Goal: Use online tool/utility: Use online tool/utility

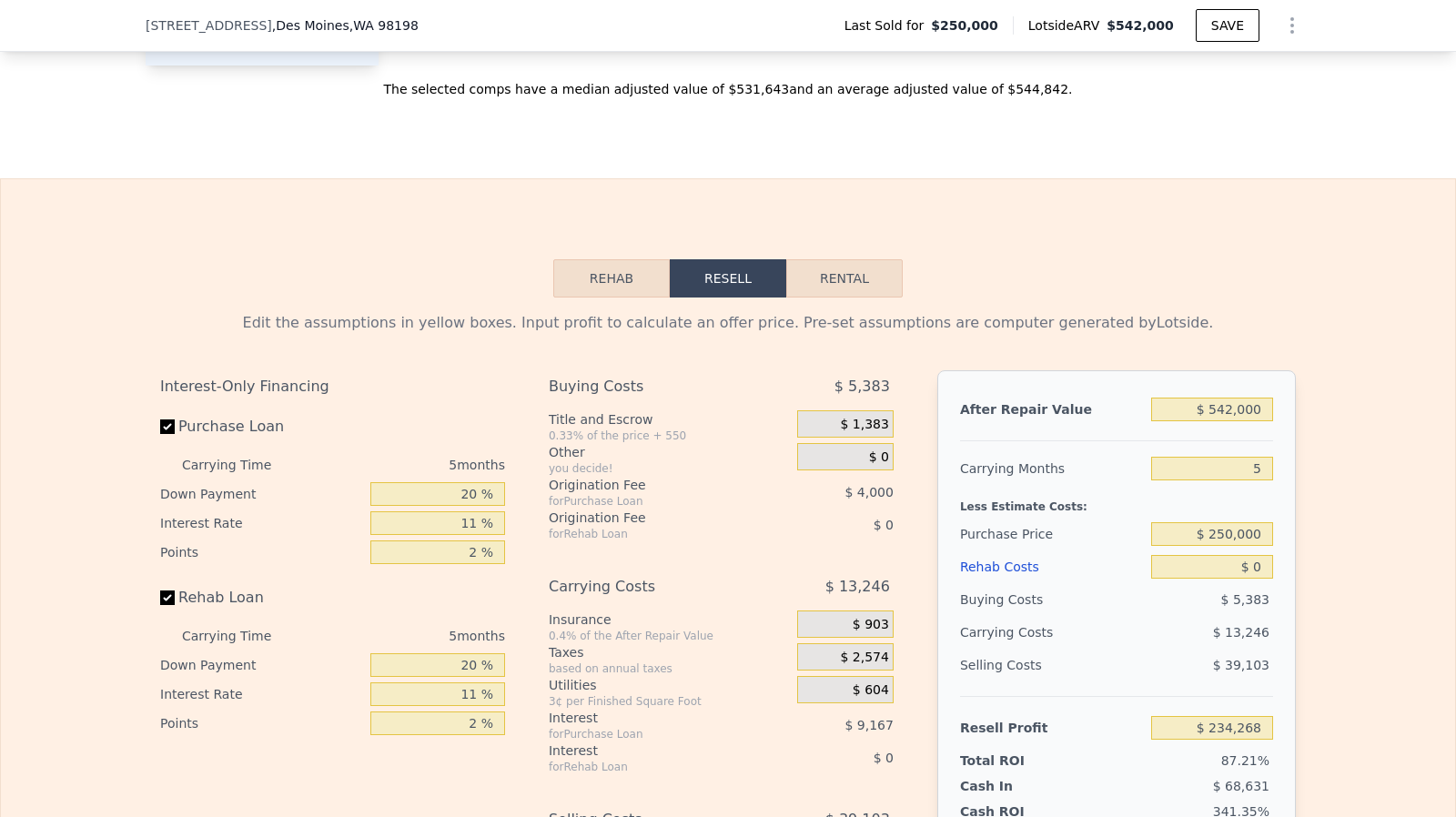
scroll to position [2658, 0]
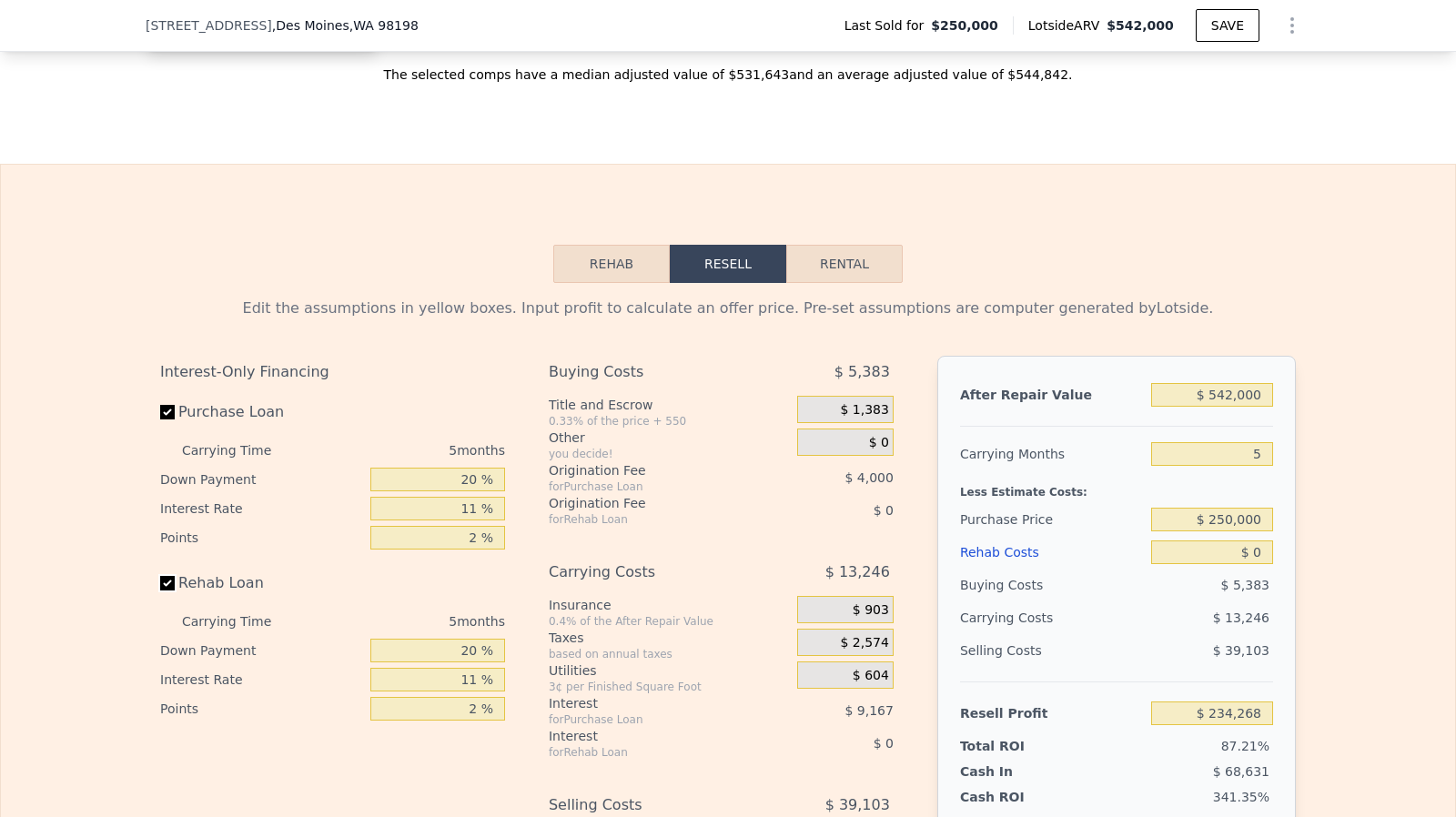
click at [160, 591] on input "Rehab Loan" at bounding box center [167, 583] width 15 height 15
checkbox input "false"
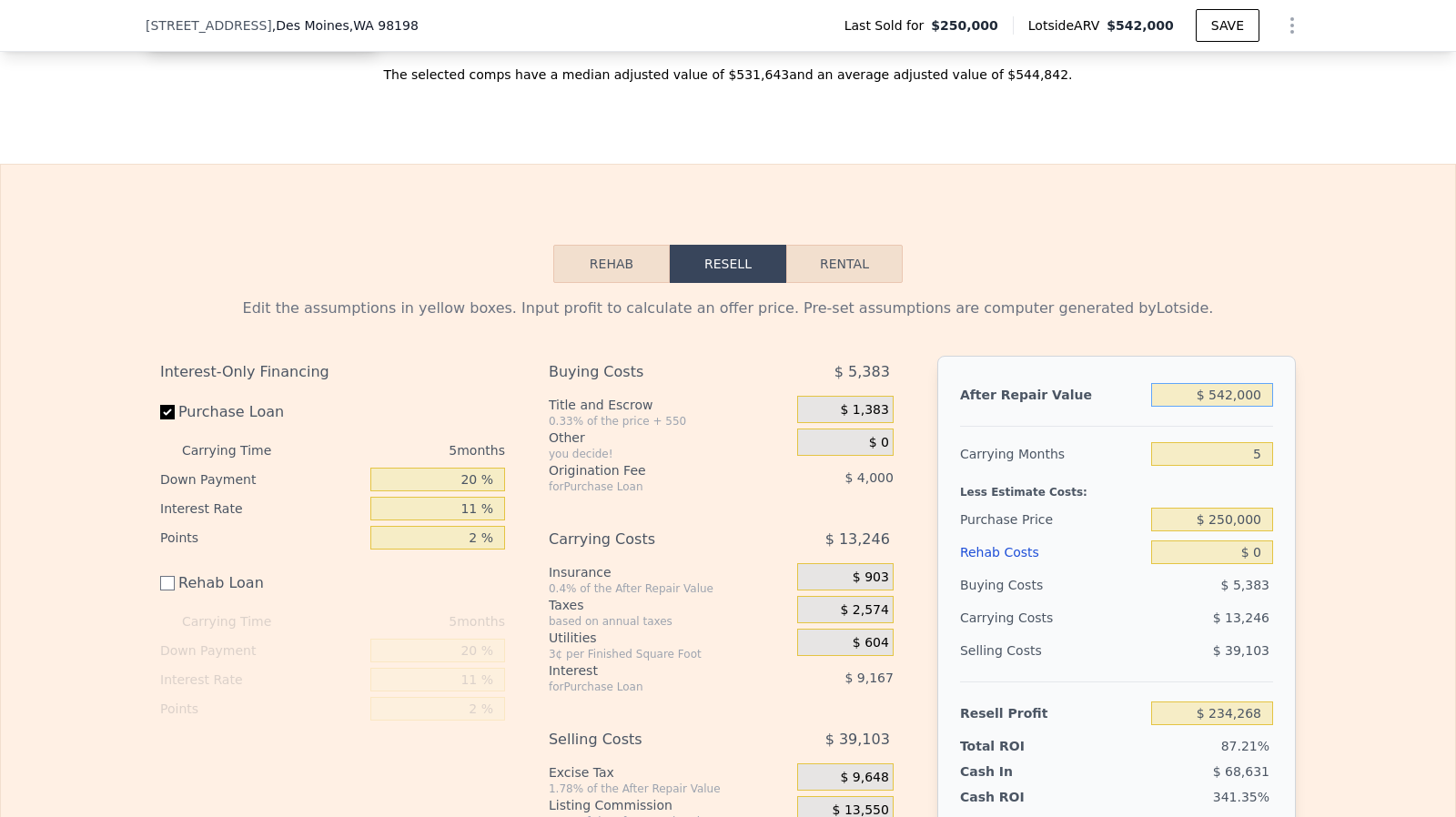
click at [1252, 405] on input "$ 542,000" at bounding box center [1213, 395] width 122 height 23
type input "$ 6"
type input "-$ 268,270"
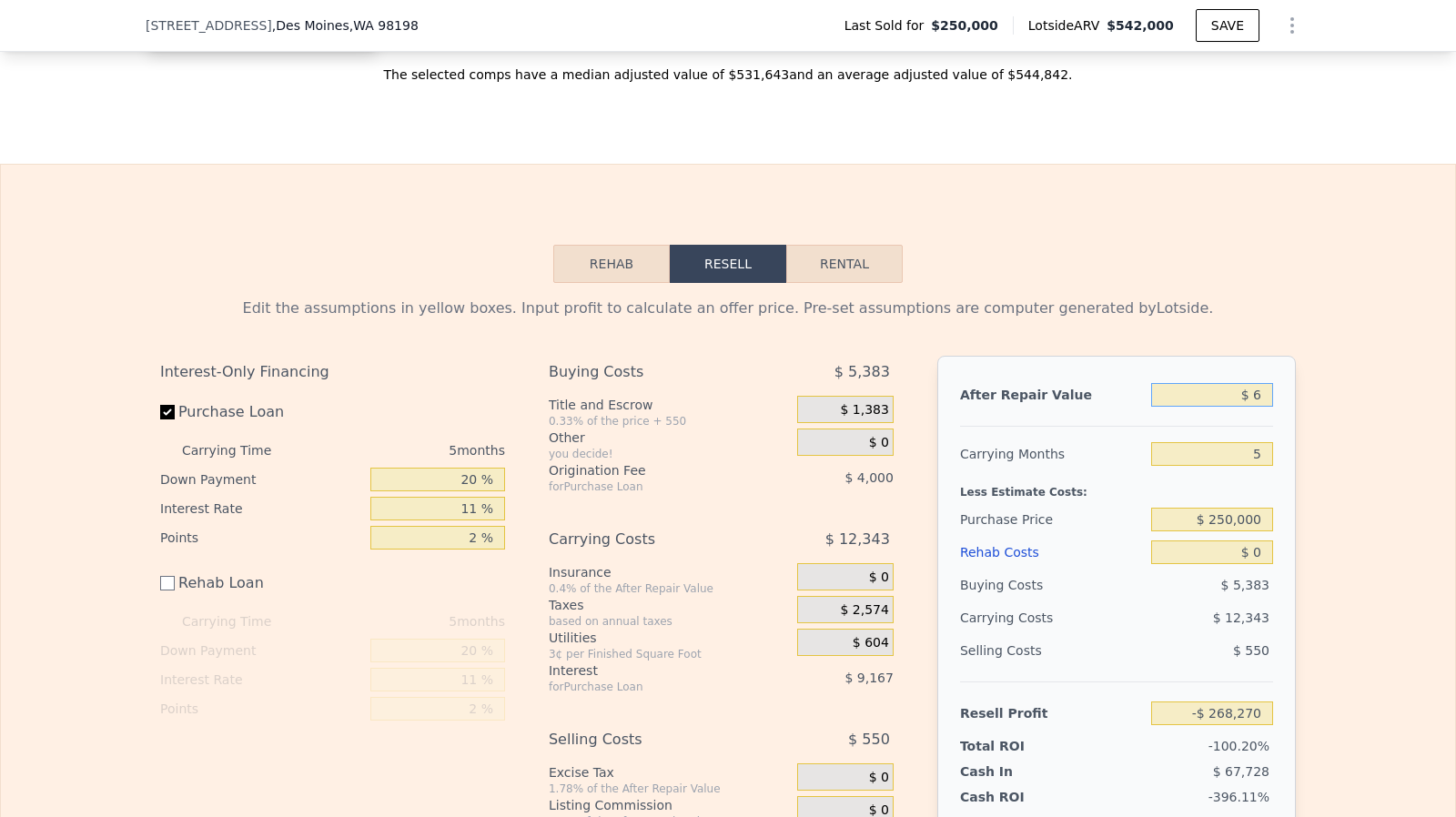
type input "$ 65"
type input "-$ 268,216"
type input "$ 650"
type input "-$ 267,673"
type input "$ 6,500"
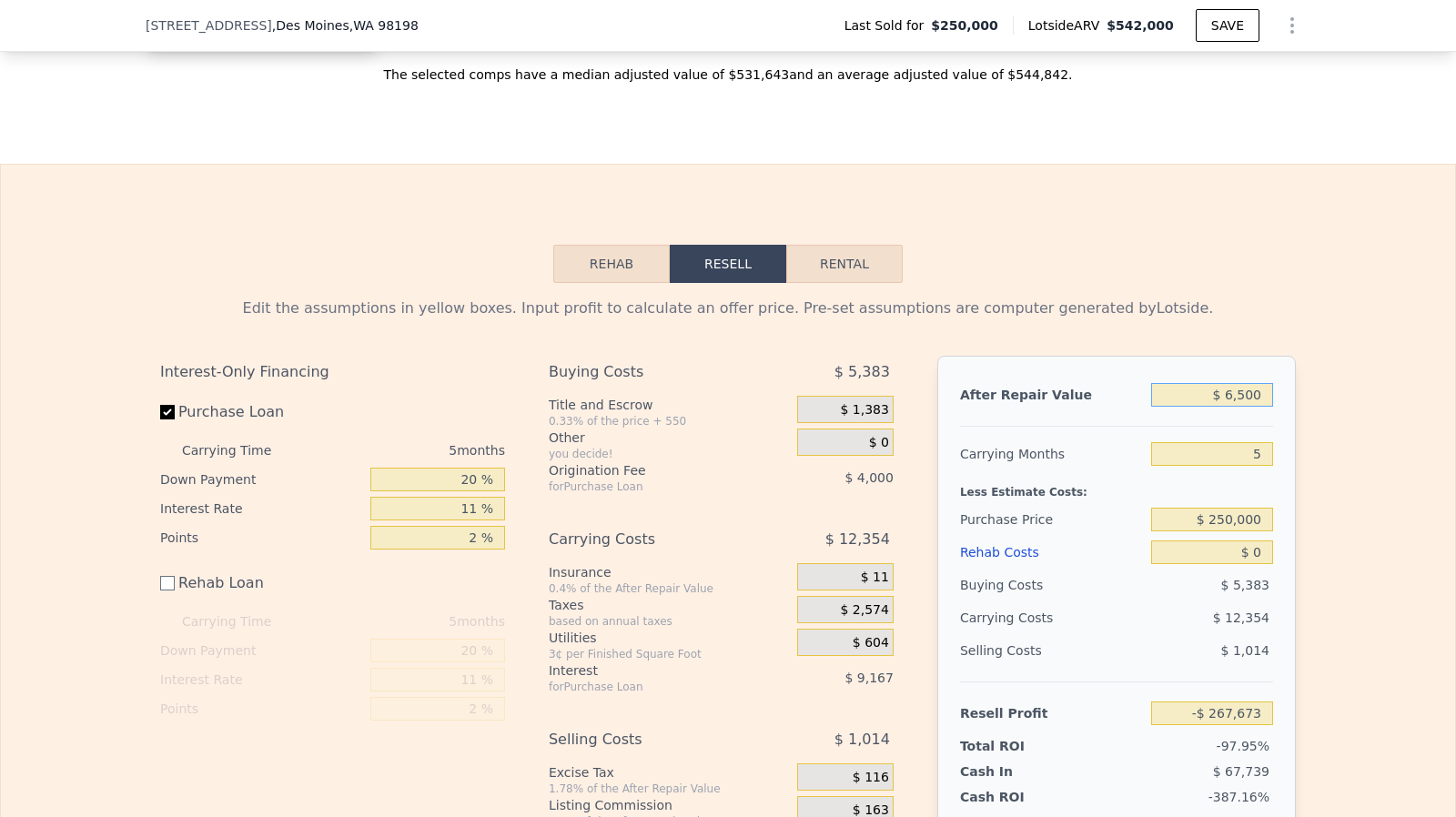
type input "-$ 262,251"
type input "$ 650,000"
type input "$ 334,406"
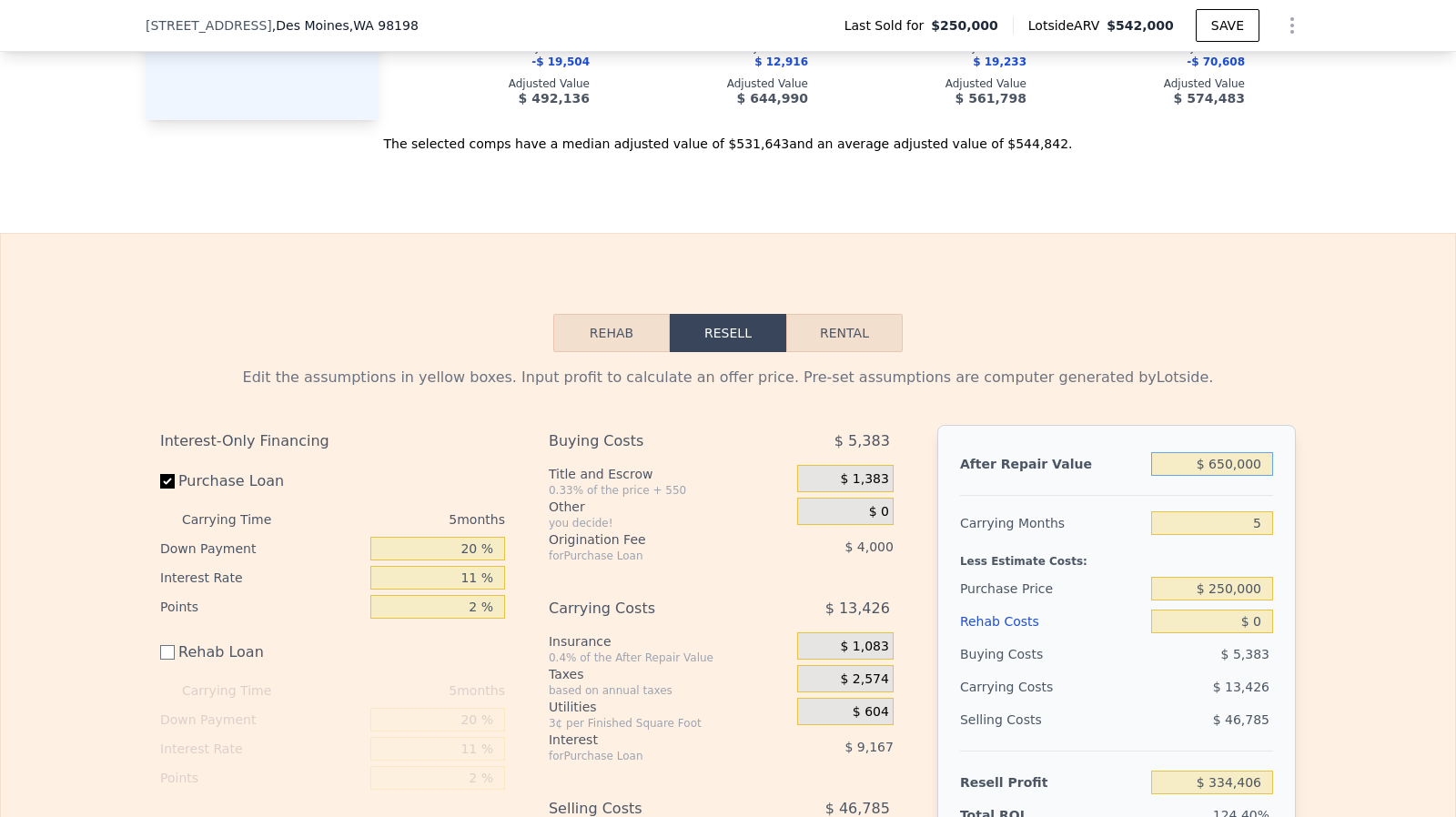
scroll to position [2671, 0]
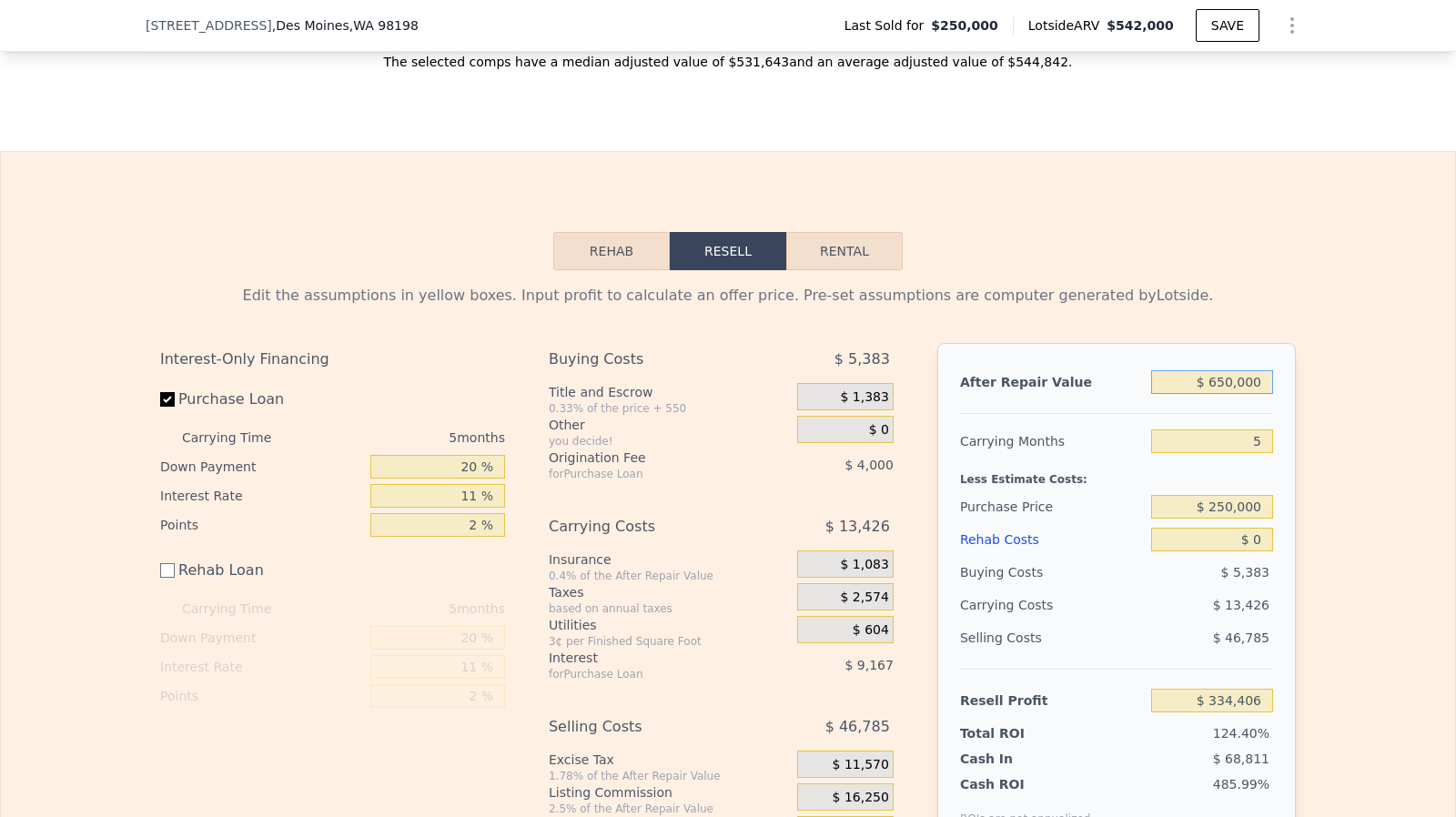
type input "$ 650,000"
click at [1267, 556] on div "After Repair Value $ 650,000 Carrying Months 5 Less Estimate Costs: Purchase Pr…" at bounding box center [1116, 597] width 359 height 507
click at [1259, 552] on input "$ 0" at bounding box center [1213, 539] width 122 height 23
type input "$ 1"
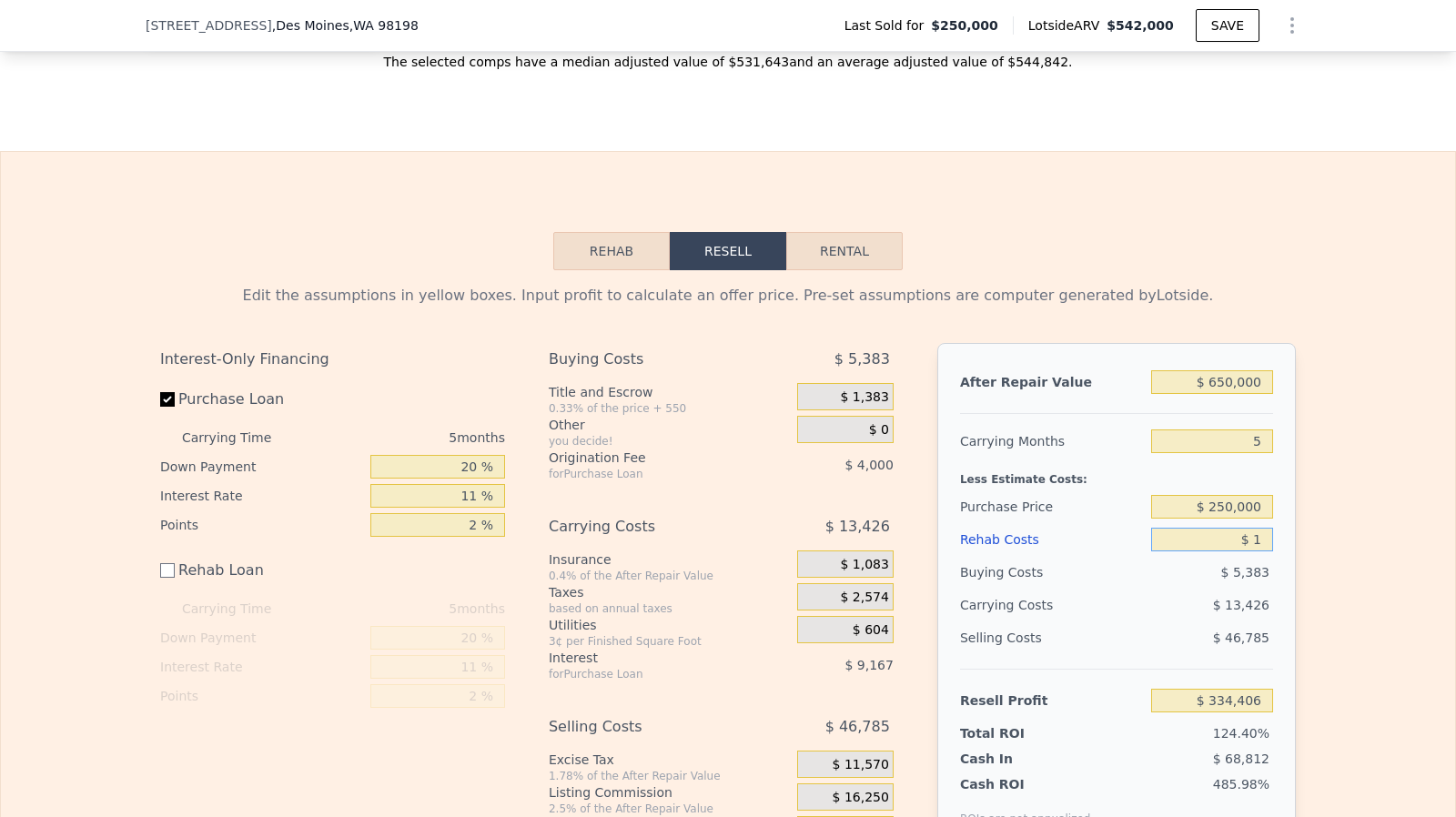
type input "$ 334,405"
type input "$ 120"
type input "$ 334,286"
type input "$ 12,000"
type input "$ 333,206"
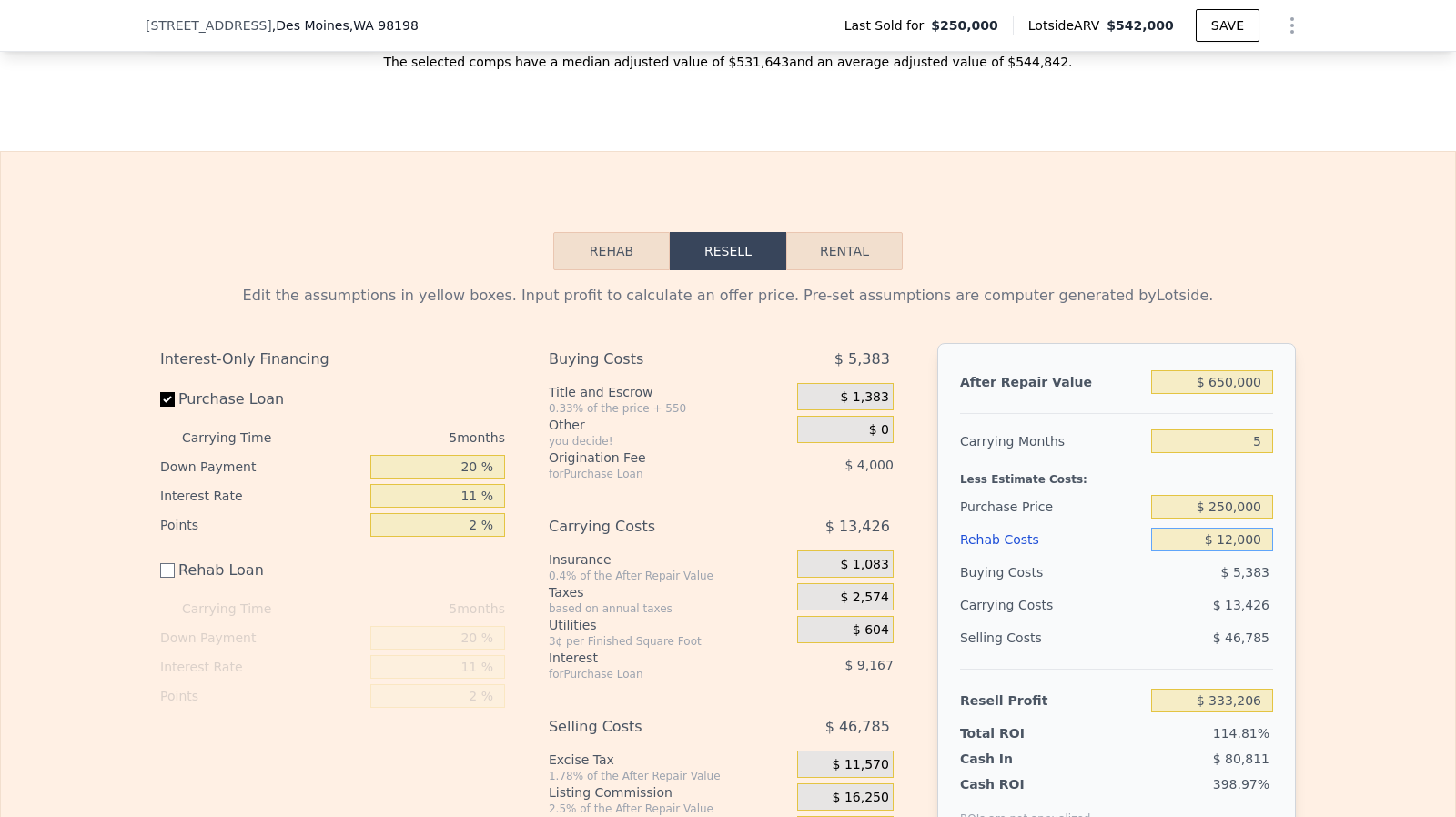
type input "$ 120,000"
type input "$ 214,406"
type input "$ 120,000"
click at [1257, 519] on input "$ 250,000" at bounding box center [1213, 507] width 122 height 23
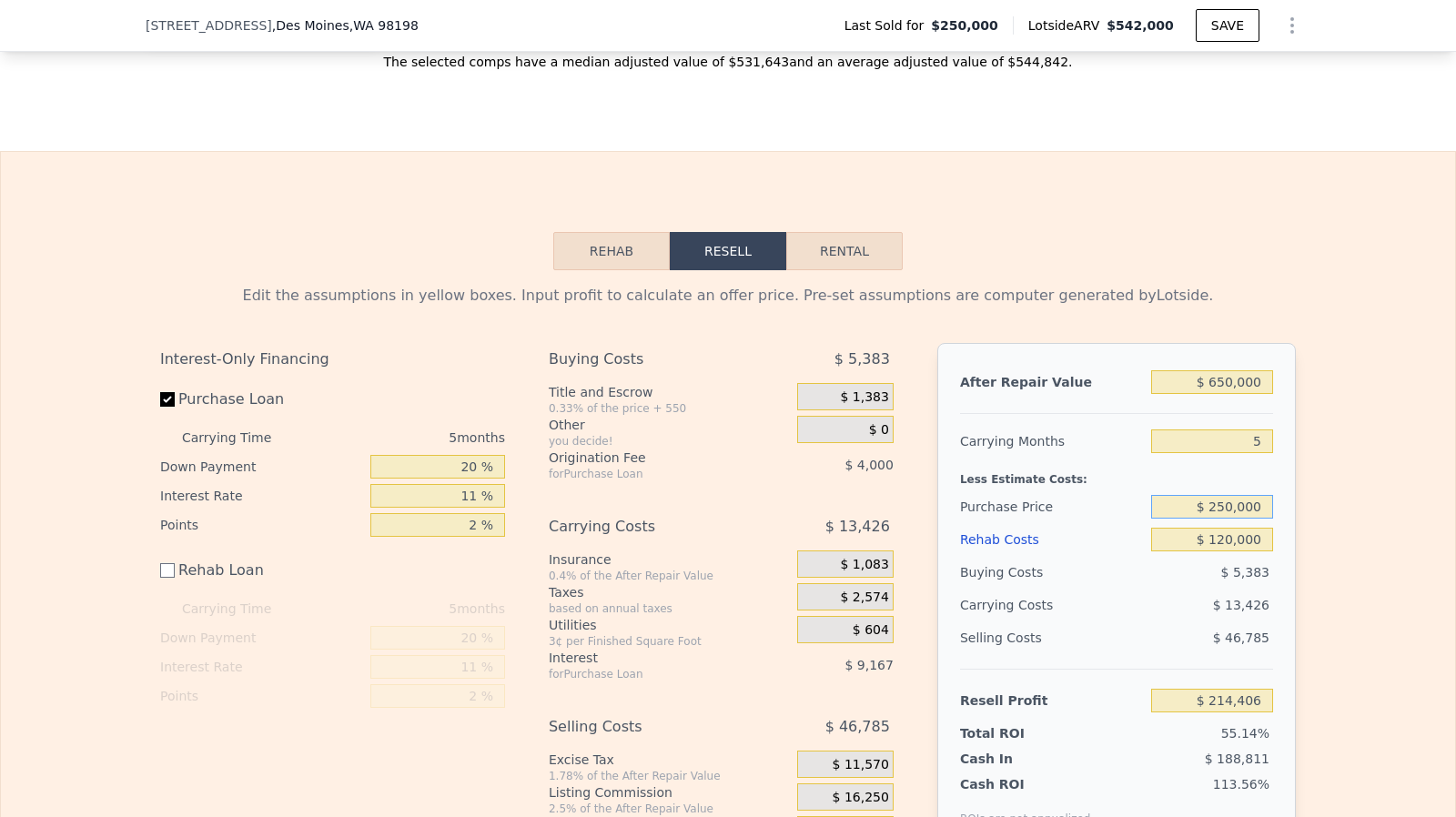
click at [1257, 519] on input "$ 250,000" at bounding box center [1213, 507] width 122 height 23
click at [1254, 519] on input "$ 375,000" at bounding box center [1213, 507] width 122 height 23
type input "$ 375,000"
click at [1249, 547] on input "$ 120,000" at bounding box center [1213, 539] width 122 height 23
type input "$ 82,405"
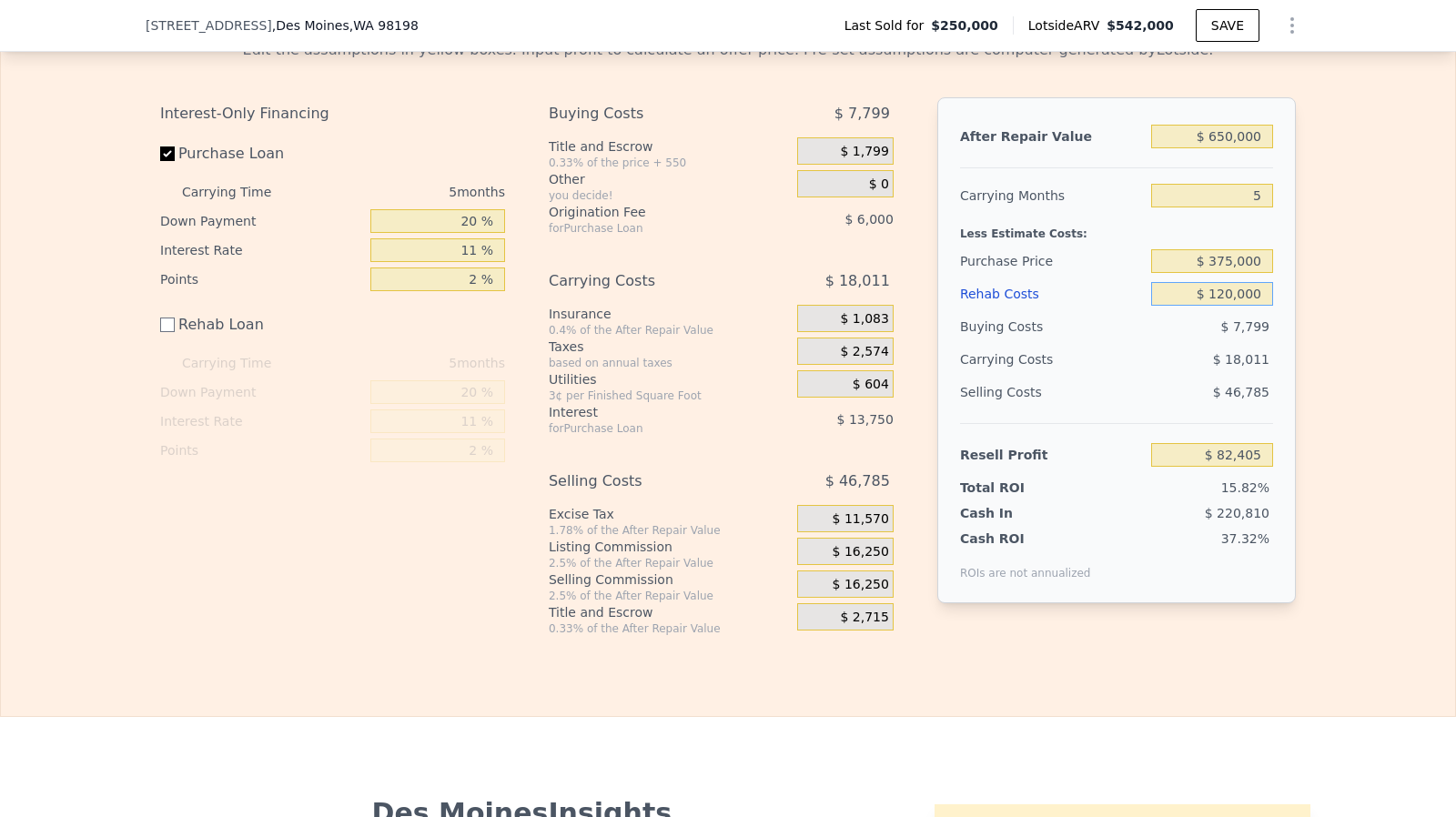
scroll to position [2917, 0]
click at [856, 566] on div "$ 16,250" at bounding box center [845, 551] width 96 height 27
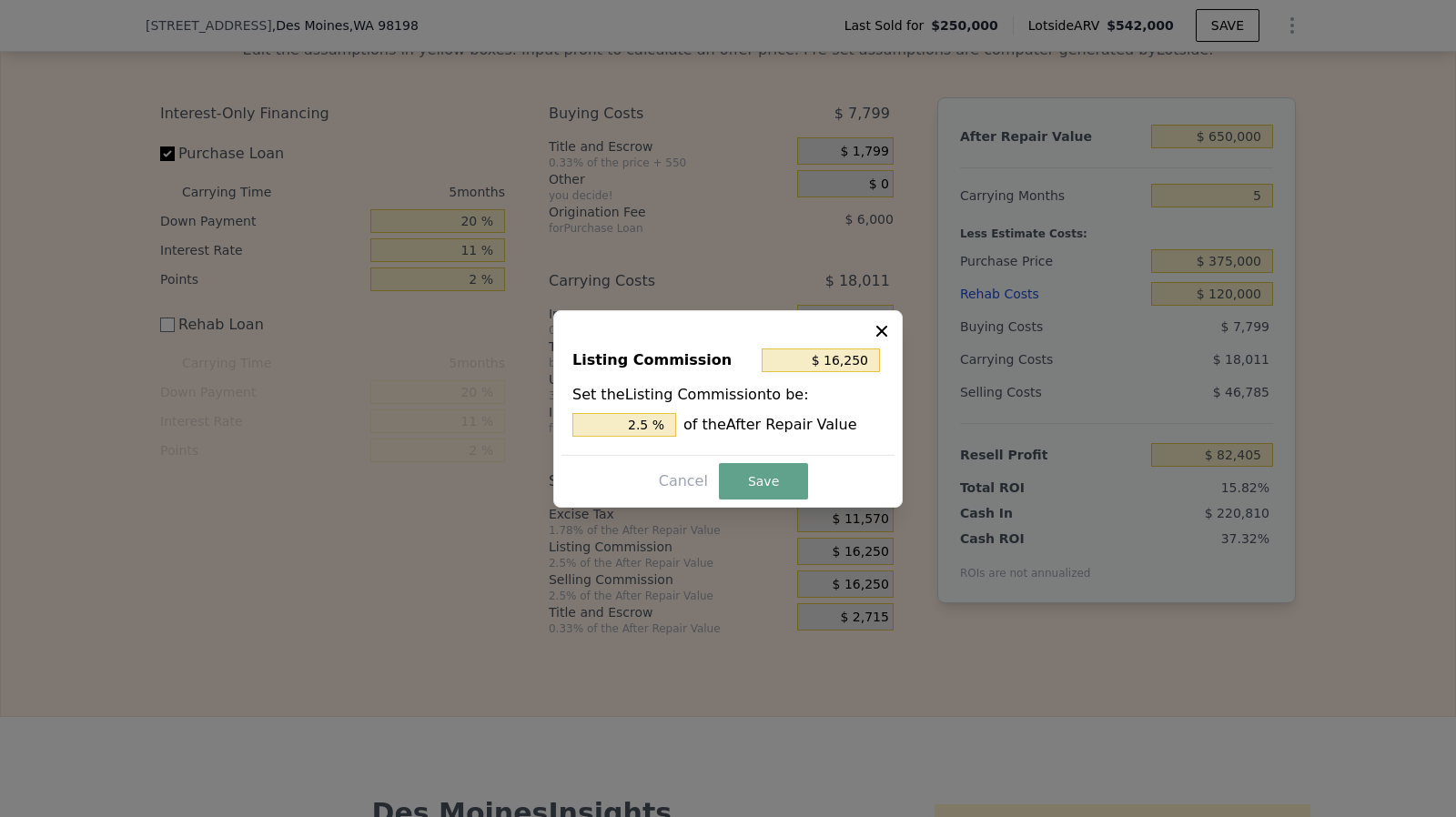
click at [659, 409] on div "Set the Listing Commission to be: 2.5 % of the After Repair Value" at bounding box center [728, 410] width 311 height 52
click at [661, 420] on input "2.5 %" at bounding box center [624, 425] width 104 height 23
type input "2.5 %"
type input "$ 13,000"
type input "2 %"
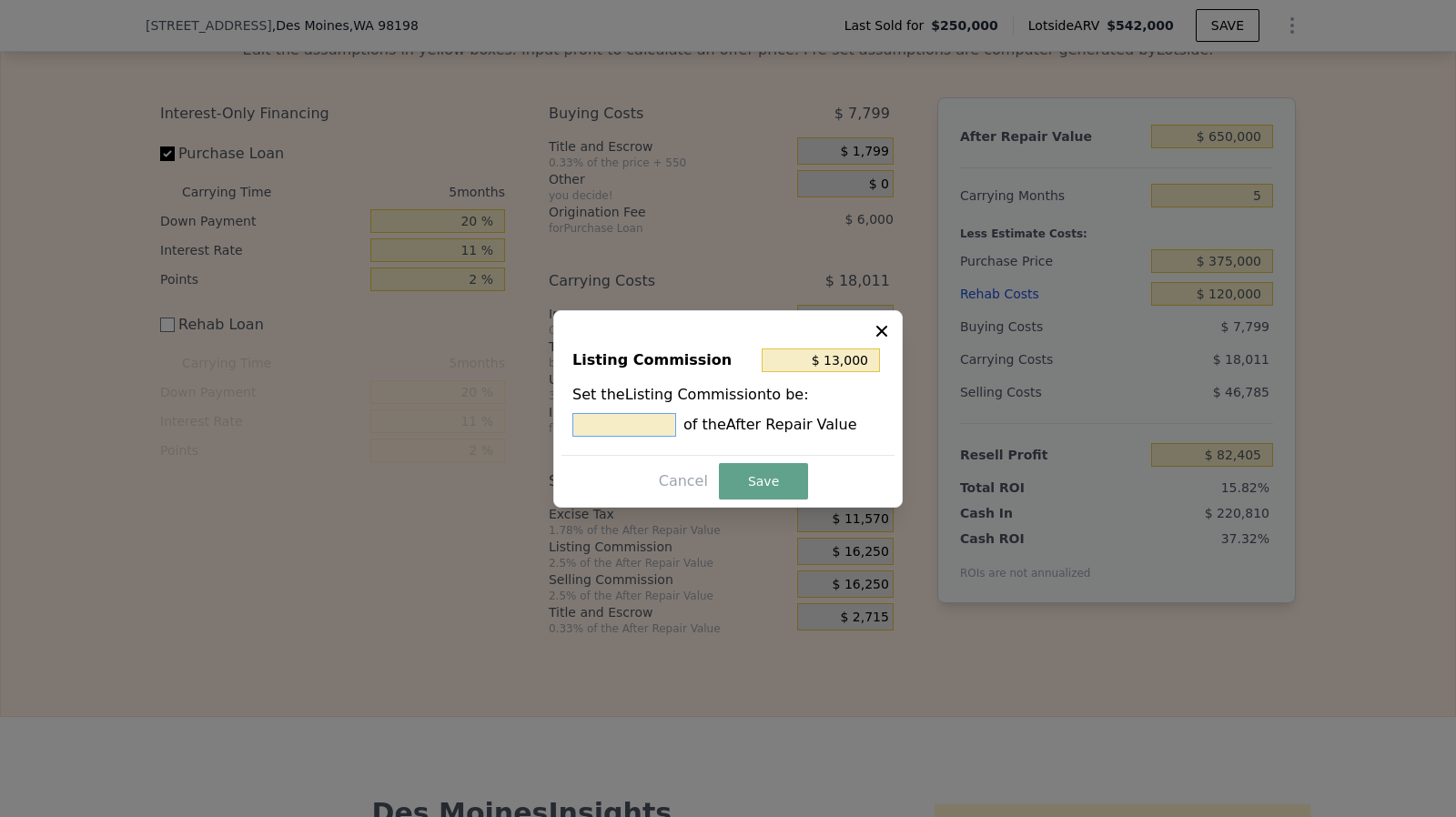
type input "$ 6,500"
type input "1. %"
type input "$ 9,750"
type input "1.5 %"
click at [787, 479] on button "Save" at bounding box center [763, 482] width 89 height 37
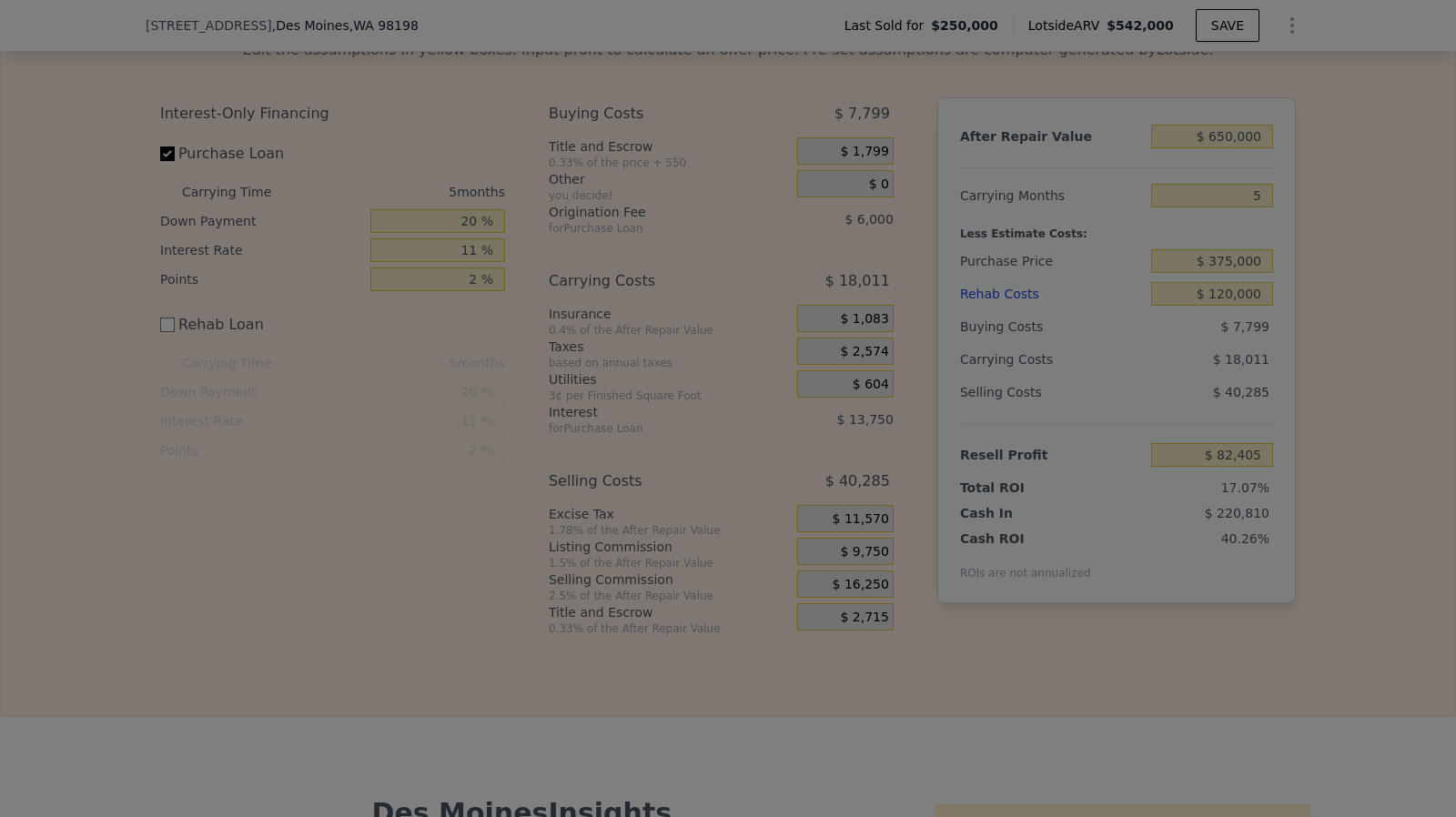
type input "$ 88,905"
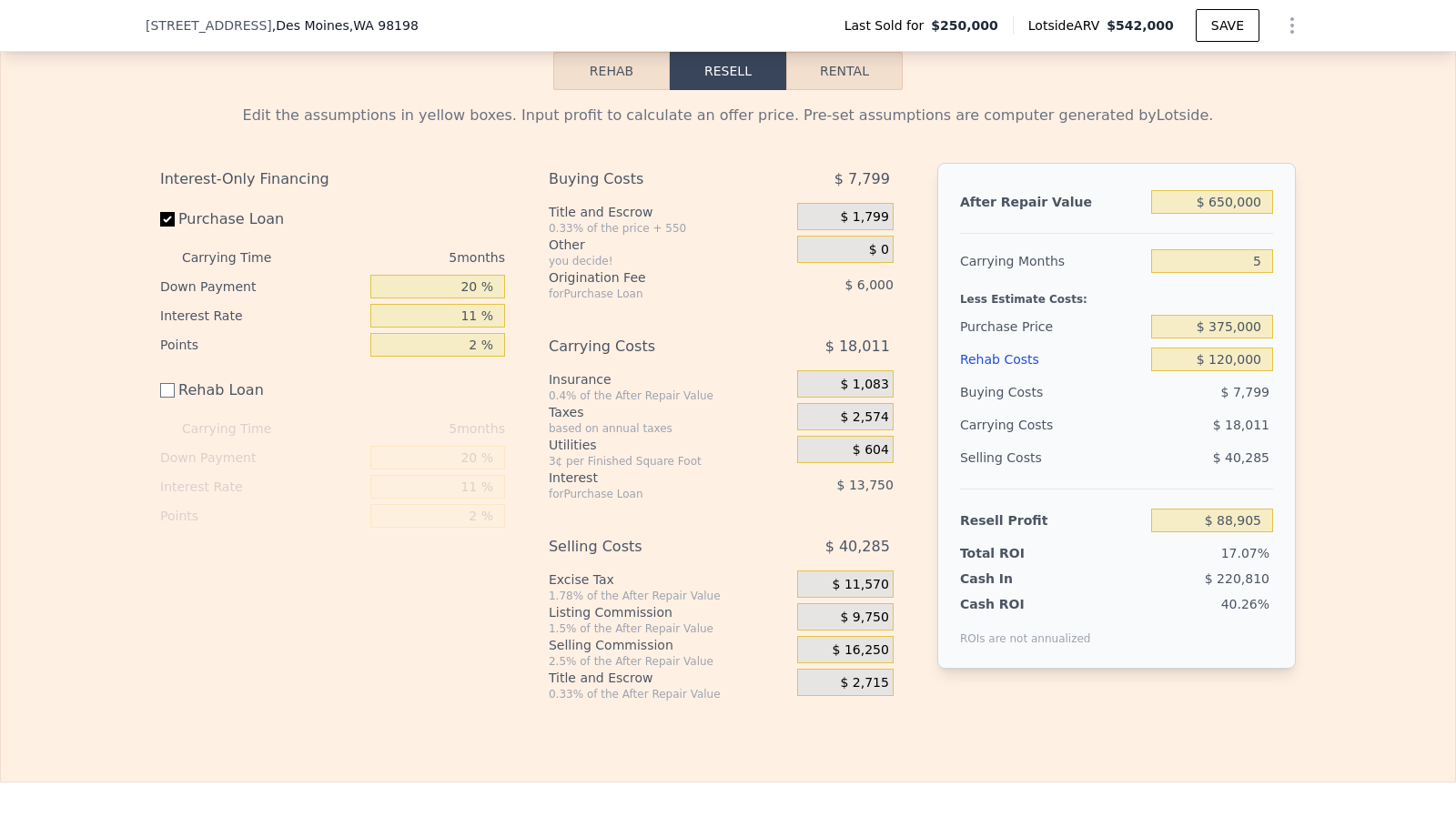
scroll to position [2850, 0]
click at [1227, 374] on input "$ 120,000" at bounding box center [1213, 361] width 122 height 23
type input "$ 10,000"
type input "$ 198,905"
type input "$ 110,000"
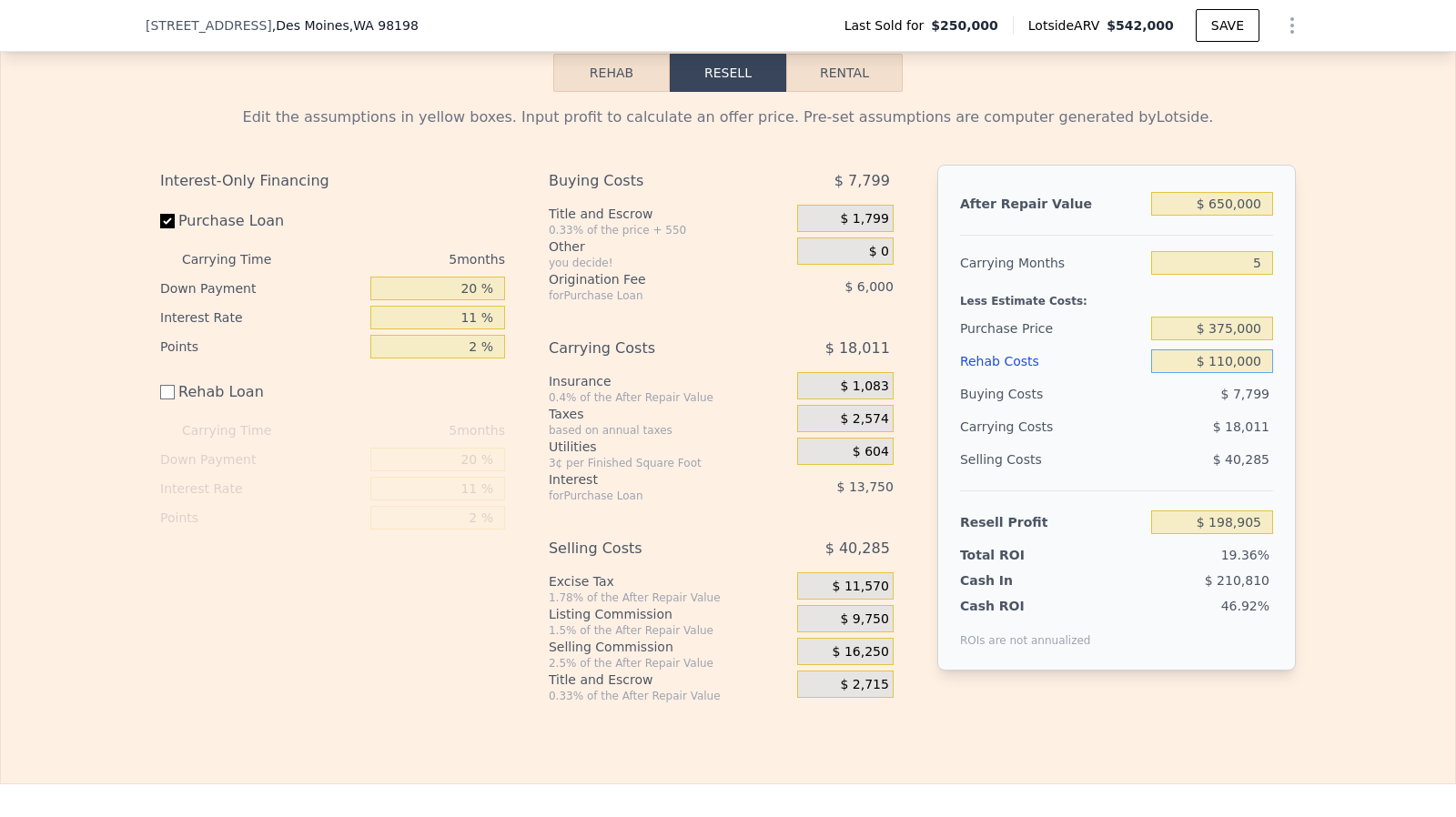
type input "$ 98,905"
type input "$ 110,000"
click at [1227, 341] on input "$ 375,000" at bounding box center [1213, 328] width 122 height 23
click at [1229, 341] on input "$ 375,000" at bounding box center [1213, 328] width 122 height 23
type input "$ 360,000"
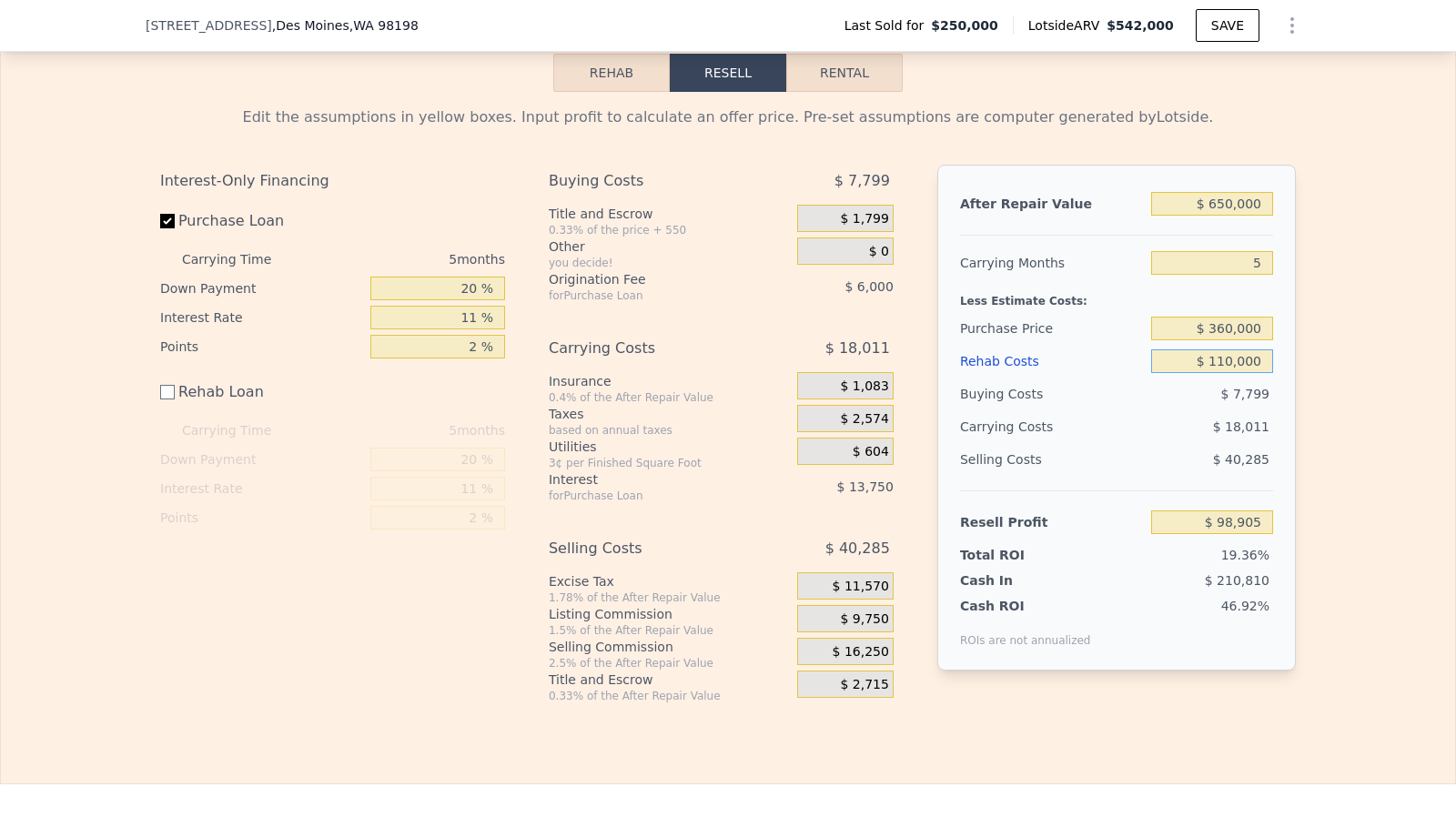
click at [1233, 374] on input "$ 110,000" at bounding box center [1213, 361] width 122 height 23
type input "$ 114,745"
click at [1221, 374] on input "$ 110,000" at bounding box center [1213, 361] width 122 height 23
type input "$ 120,000"
type input "$ 104,745"
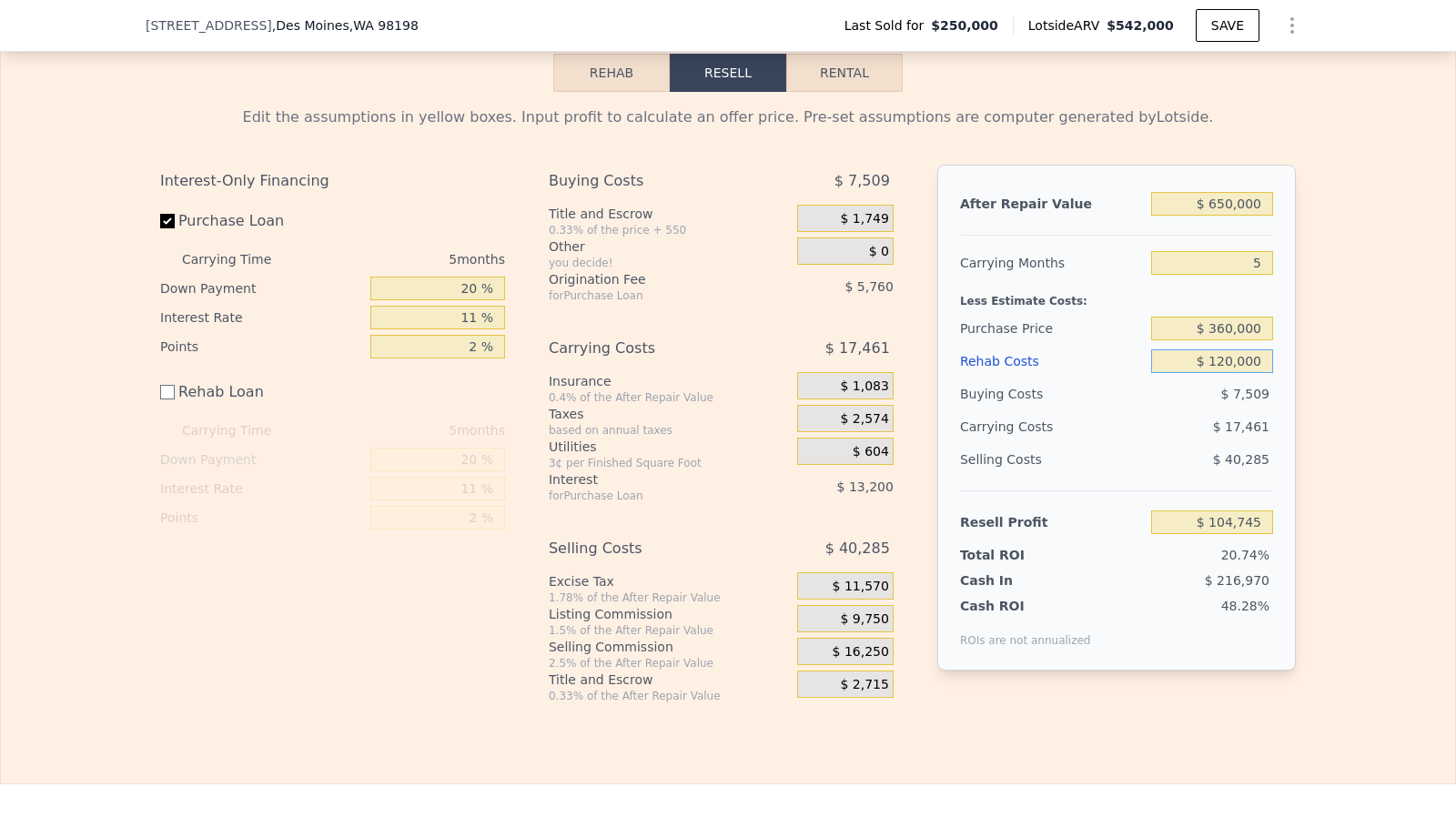
type input "$ 120,000"
click at [1258, 333] on div "$ 360,000" at bounding box center [1213, 329] width 122 height 33
click at [1244, 331] on div "$ 360,000" at bounding box center [1213, 329] width 122 height 33
click at [1237, 341] on input "$ 360,000" at bounding box center [1213, 328] width 122 height 23
click at [1230, 374] on input "$ 120,000" at bounding box center [1213, 361] width 122 height 23
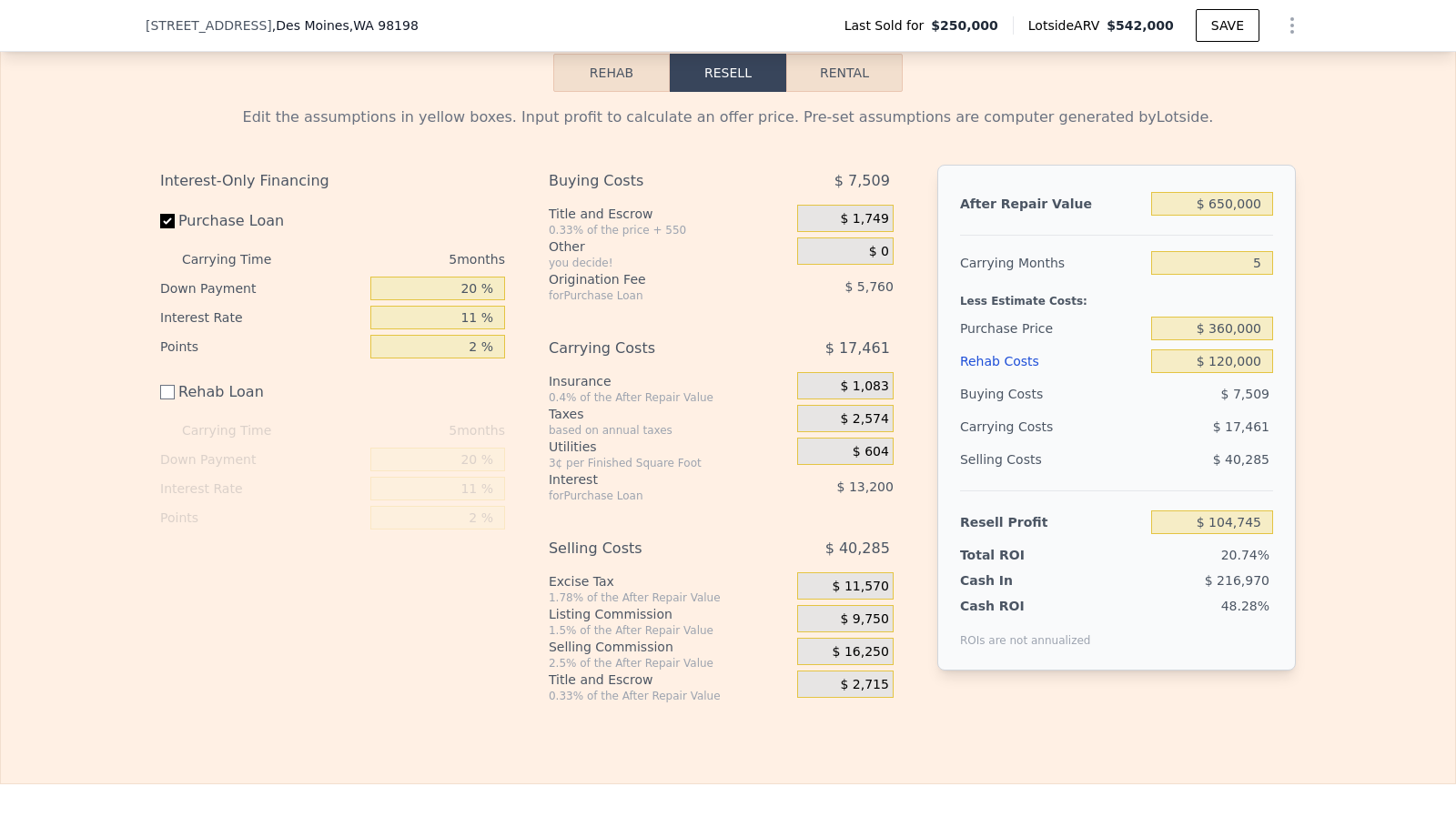
click at [1230, 345] on div "$ 360,000" at bounding box center [1213, 329] width 122 height 33
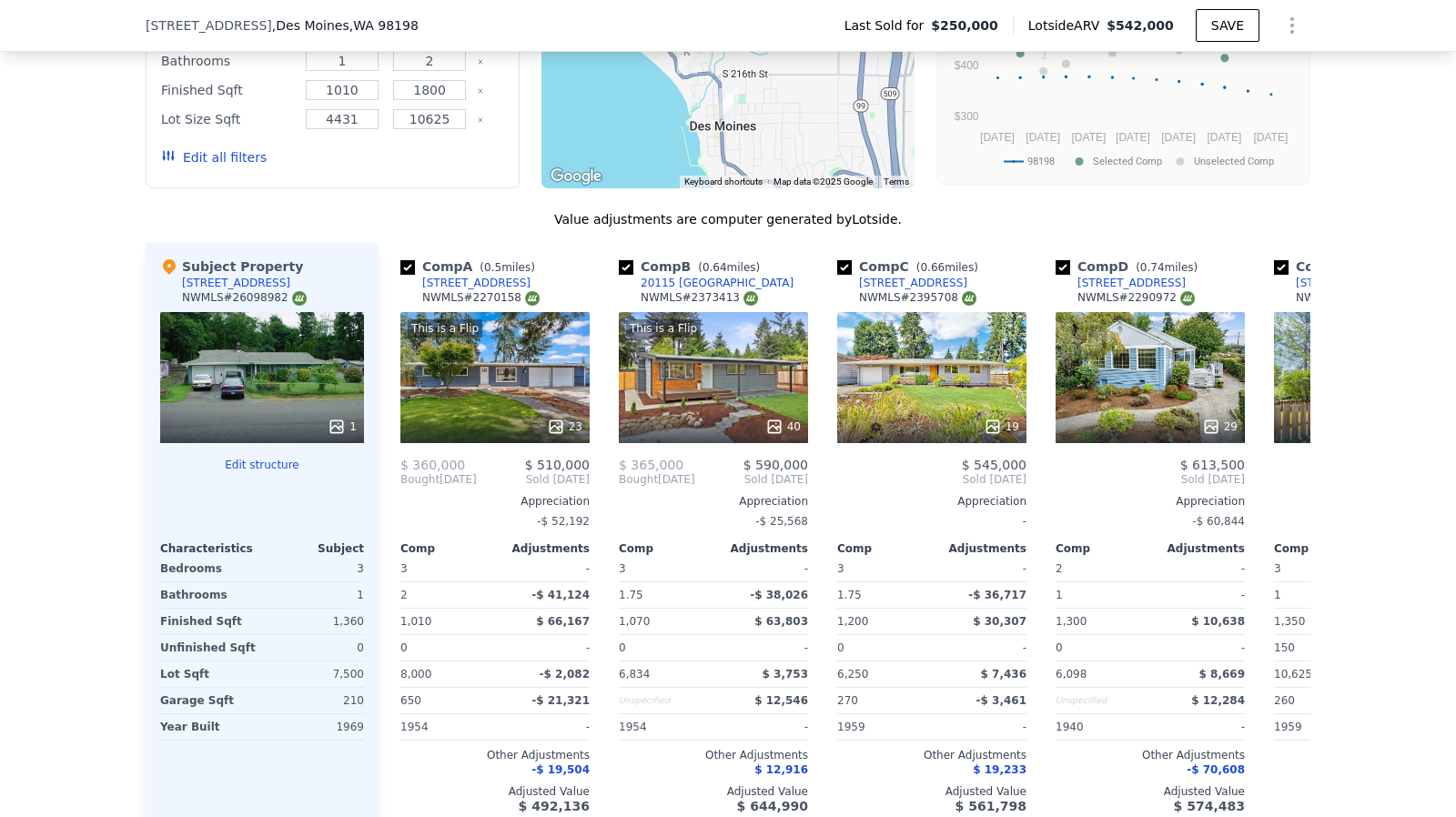
scroll to position [1874, 0]
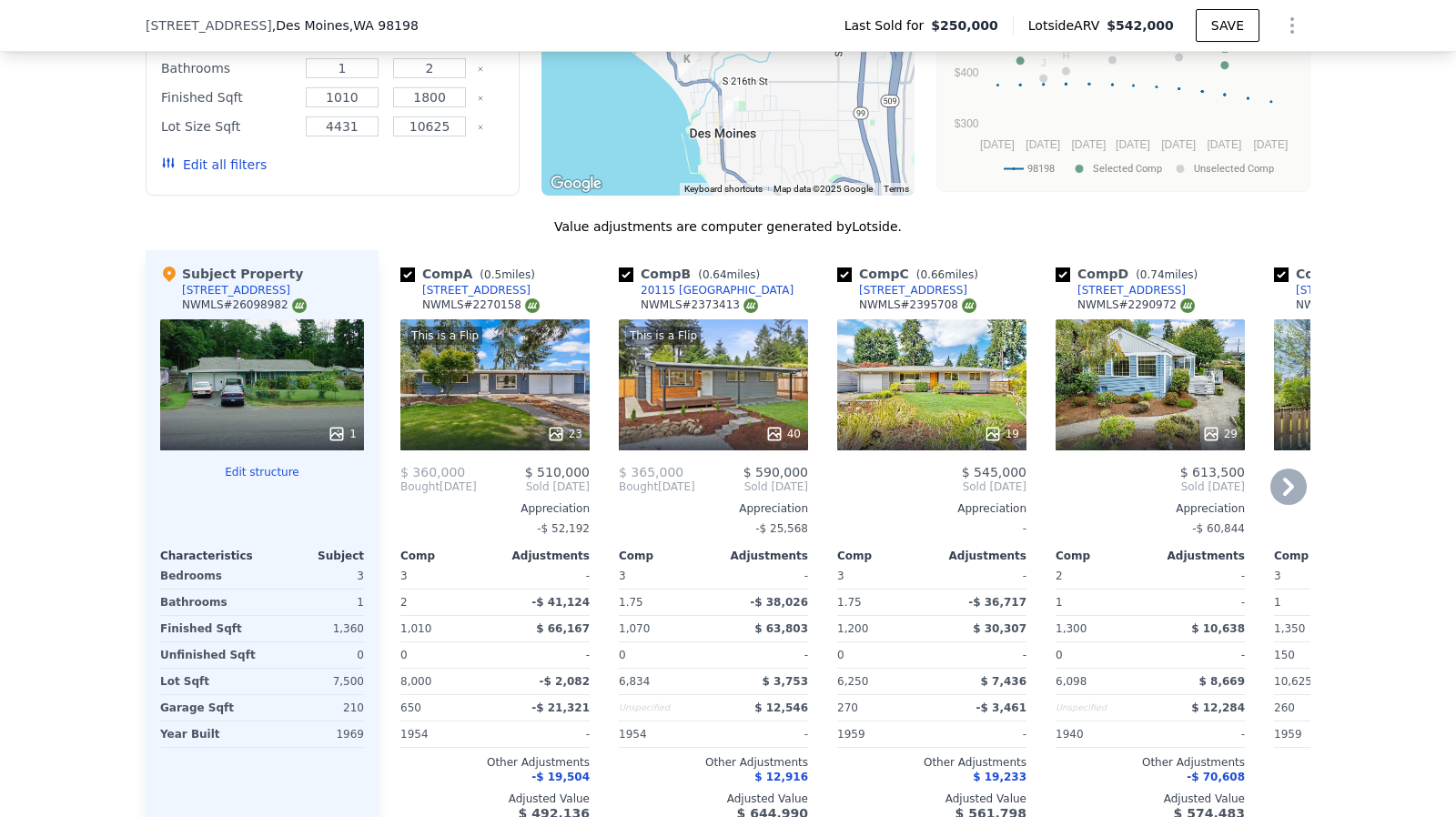
click at [717, 396] on div "This is a Flip 40" at bounding box center [713, 384] width 189 height 131
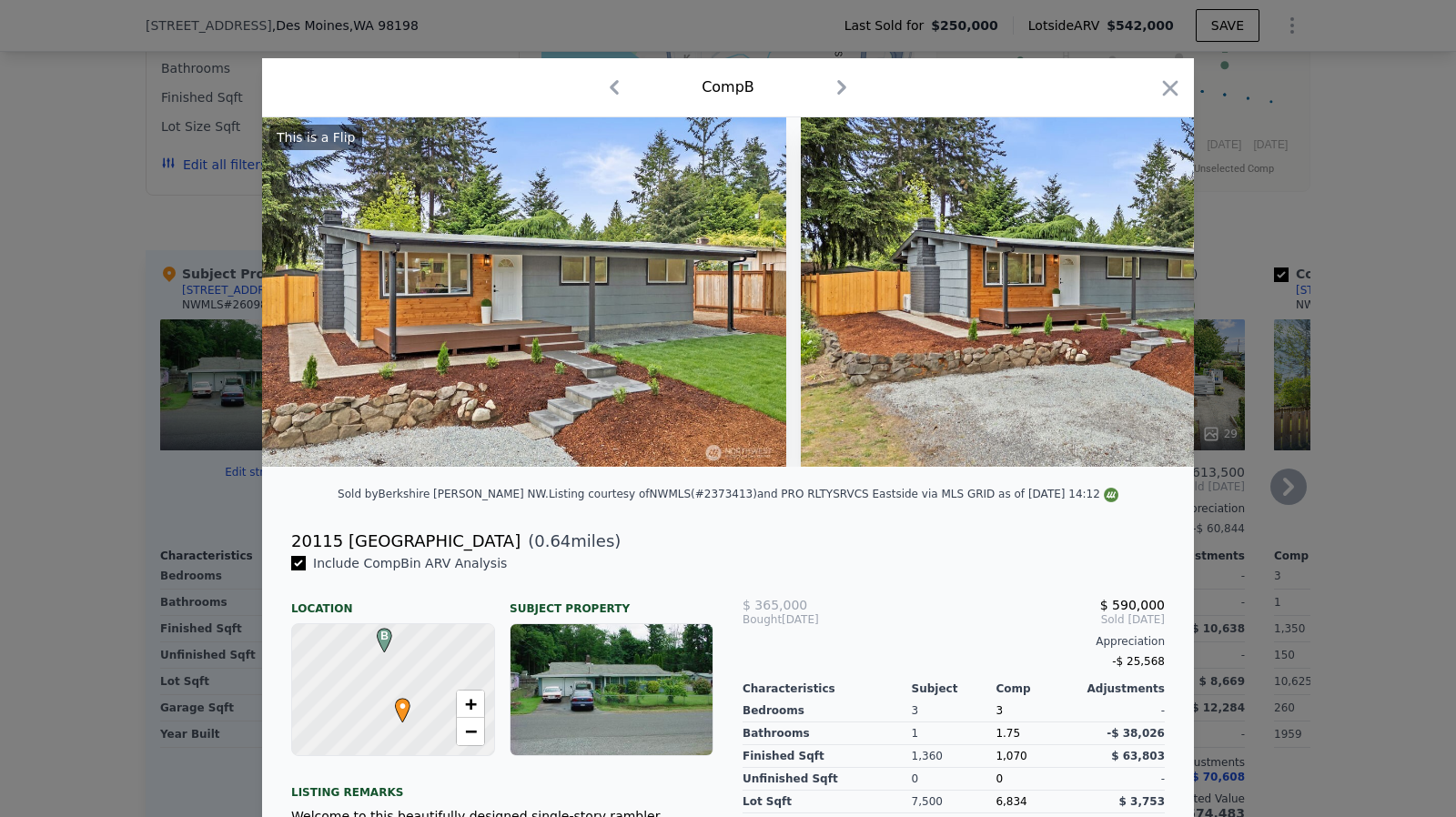
click at [717, 396] on img at bounding box center [524, 292] width 524 height 349
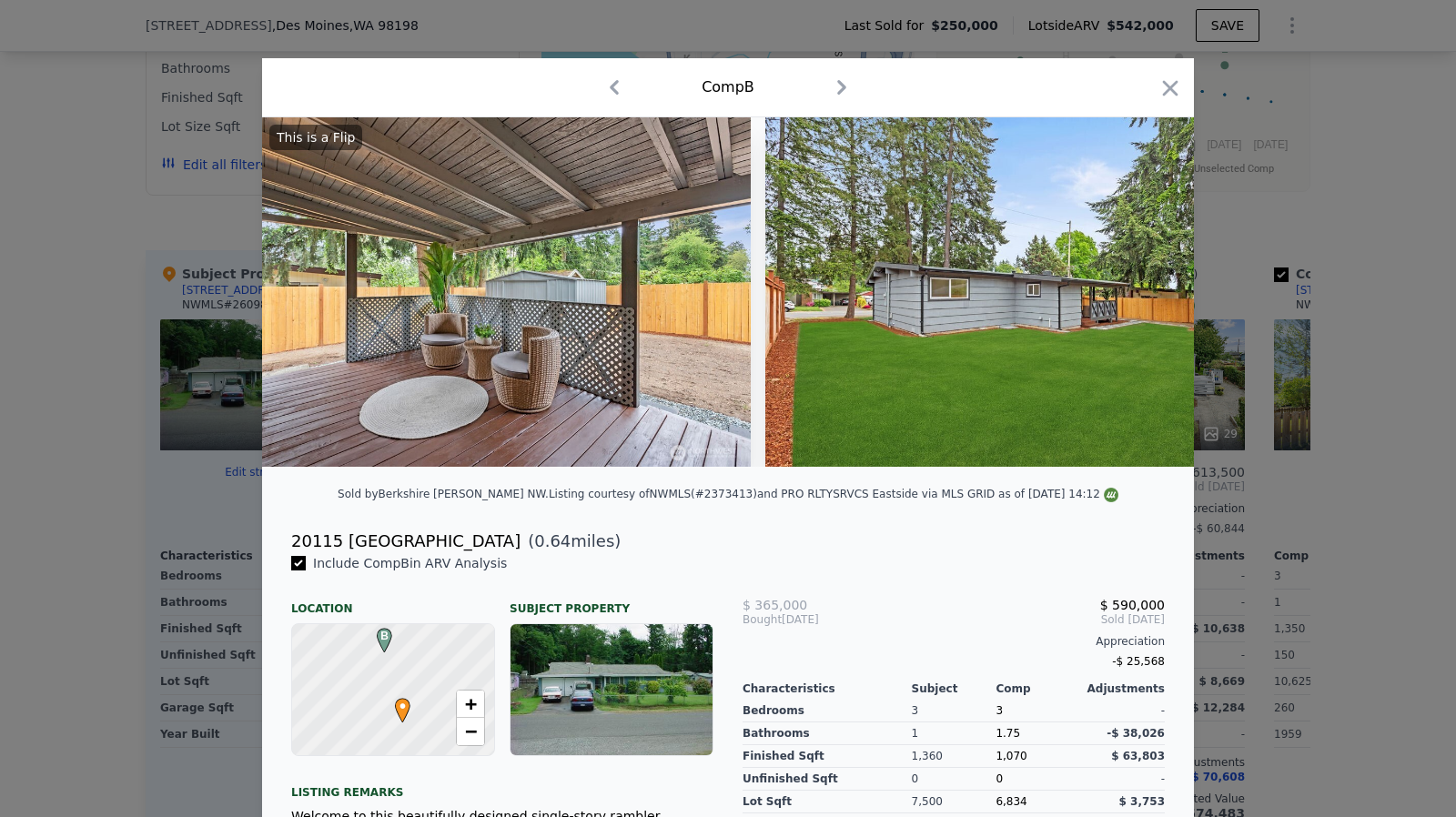
scroll to position [0, 17340]
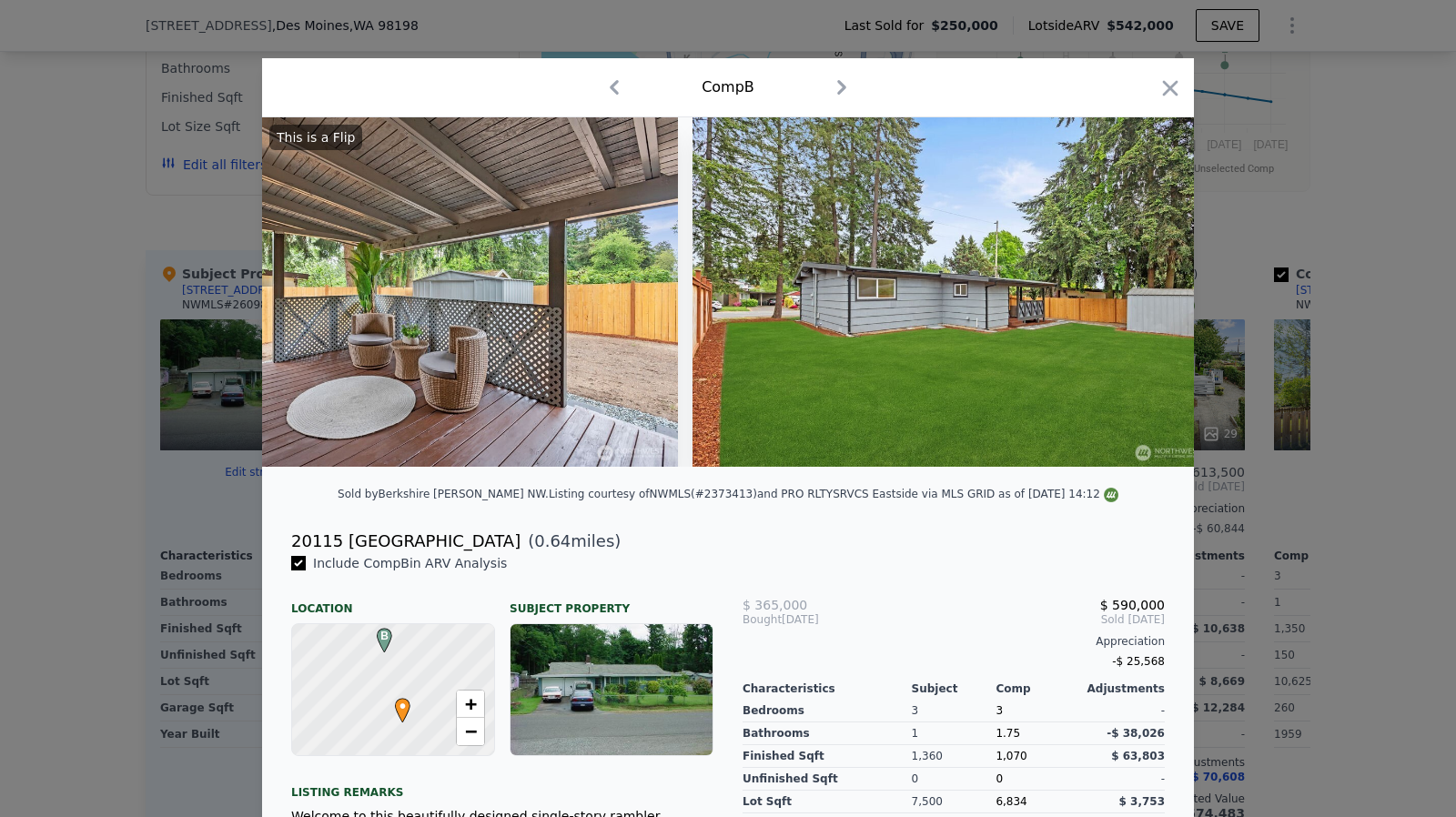
drag, startPoint x: 1005, startPoint y: 482, endPoint x: 1067, endPoint y: 481, distance: 62.0
click at [1067, 481] on div "This is a Flip" at bounding box center [728, 299] width 932 height 364
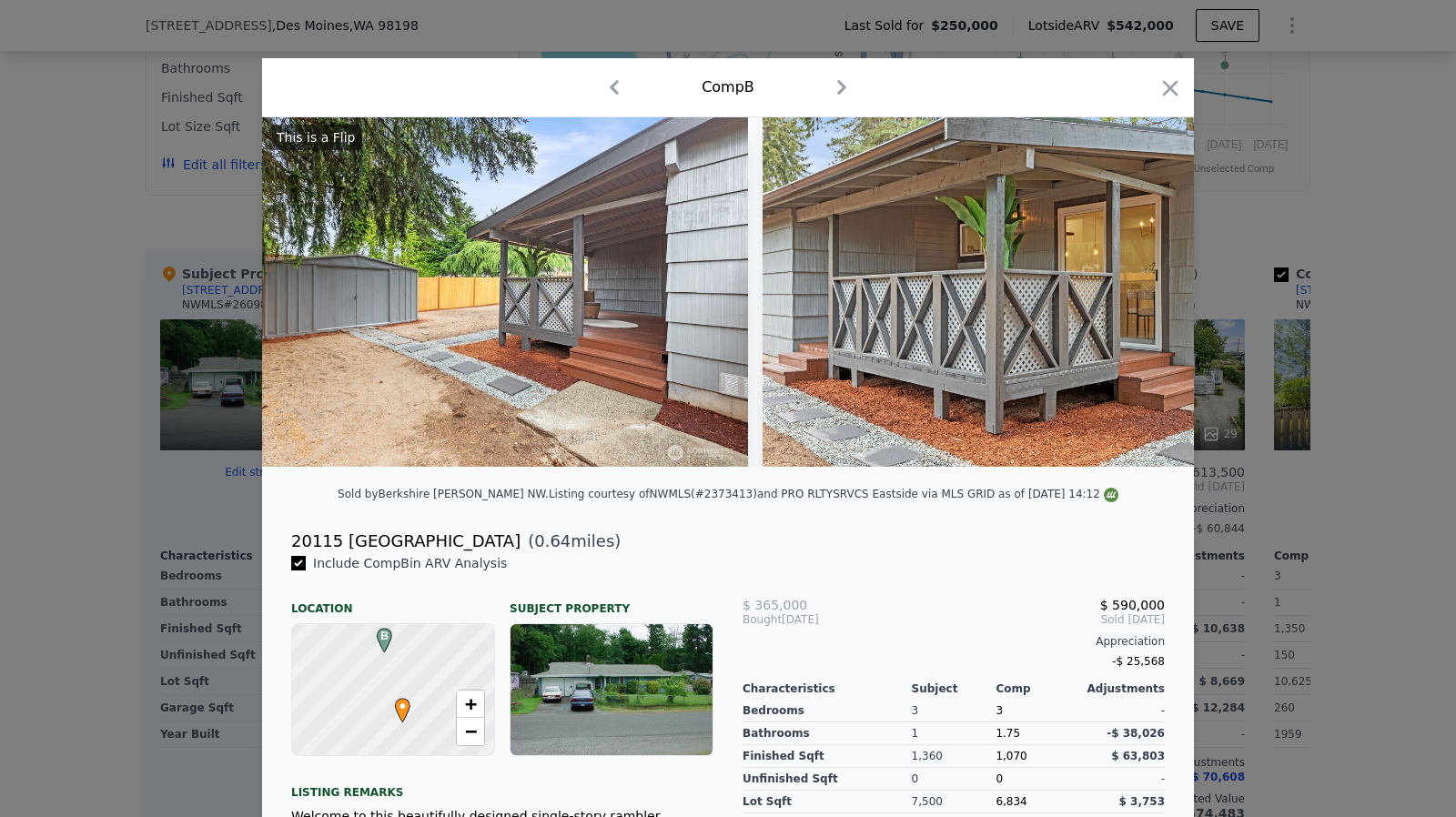
scroll to position [0, 15873]
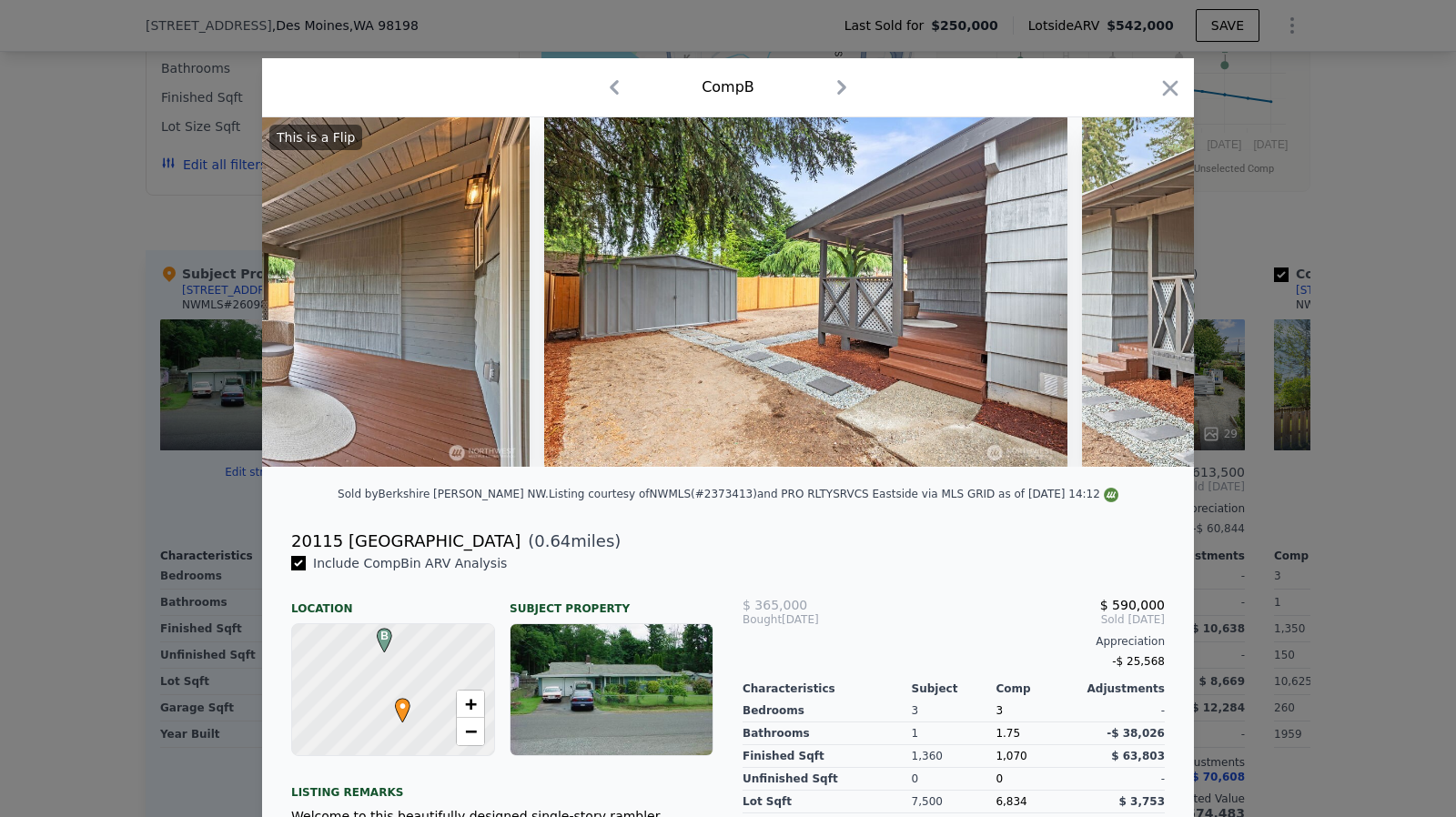
click at [156, 601] on div at bounding box center [728, 408] width 1456 height 817
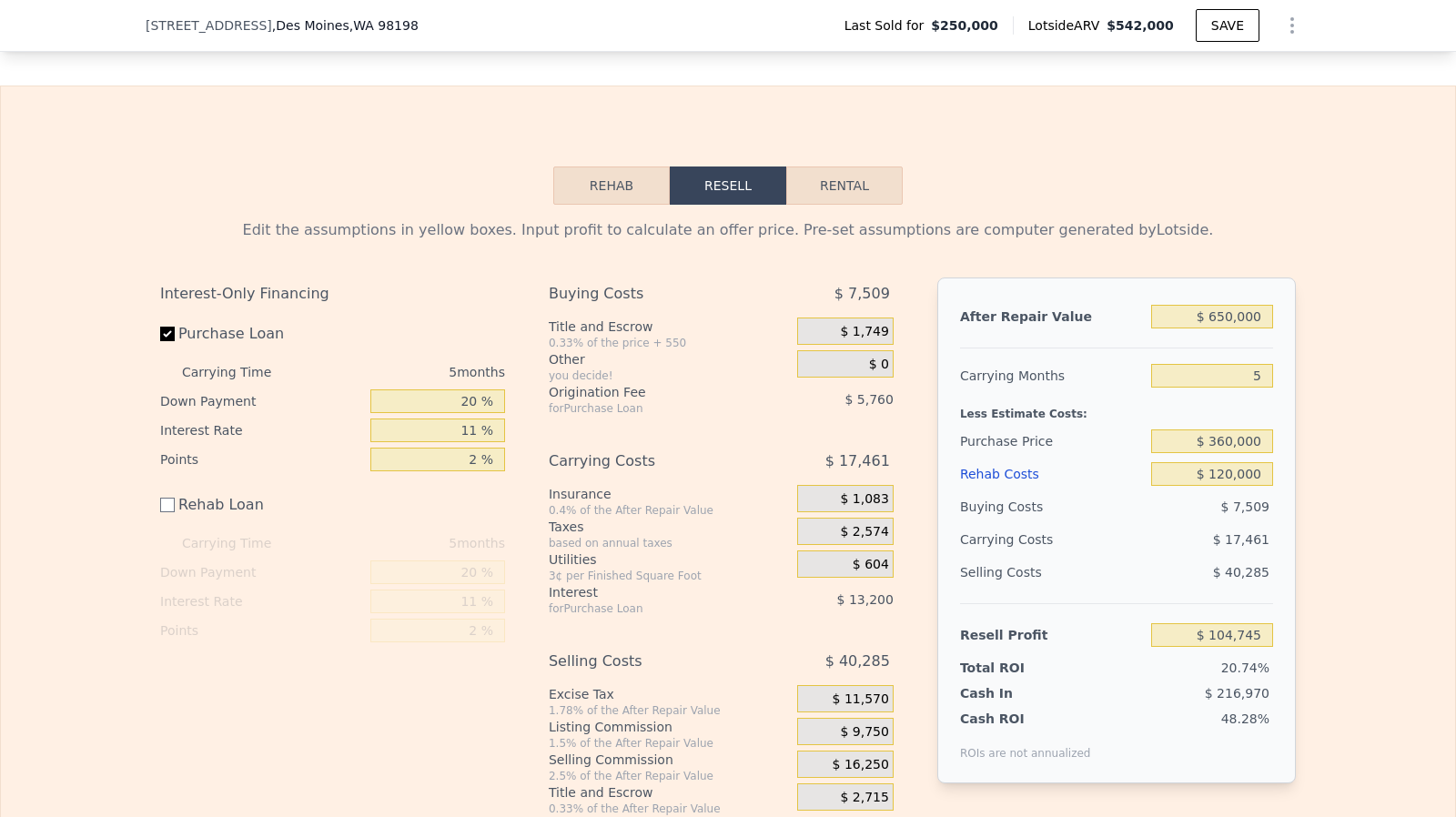
scroll to position [2738, 0]
click at [1257, 451] on input "$ 360,000" at bounding box center [1213, 440] width 122 height 23
click at [1241, 480] on input "$ 120,000" at bounding box center [1213, 473] width 122 height 23
click at [1227, 451] on input "$ 360,000" at bounding box center [1213, 440] width 122 height 23
click at [1233, 481] on input "$ 120,000" at bounding box center [1213, 473] width 122 height 23
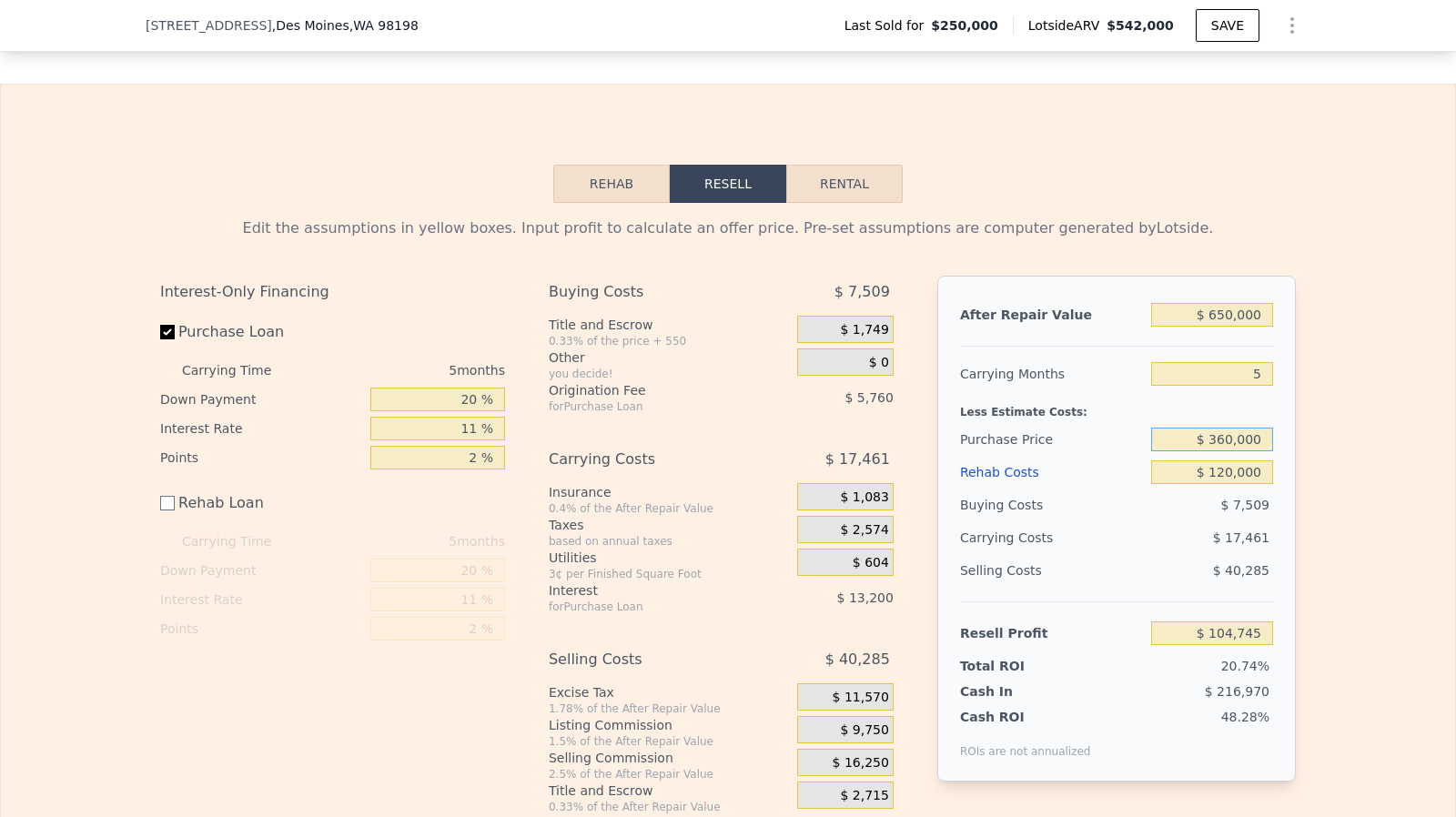
click at [1227, 451] on input "$ 360,000" at bounding box center [1213, 440] width 122 height 23
click at [1225, 478] on div "$ 120,000" at bounding box center [1213, 473] width 122 height 33
click at [1225, 484] on input "$ 120,000" at bounding box center [1213, 473] width 122 height 23
click at [1225, 456] on div "$ 360,000" at bounding box center [1213, 440] width 122 height 33
click at [1225, 451] on input "$ 360,000" at bounding box center [1213, 440] width 122 height 23
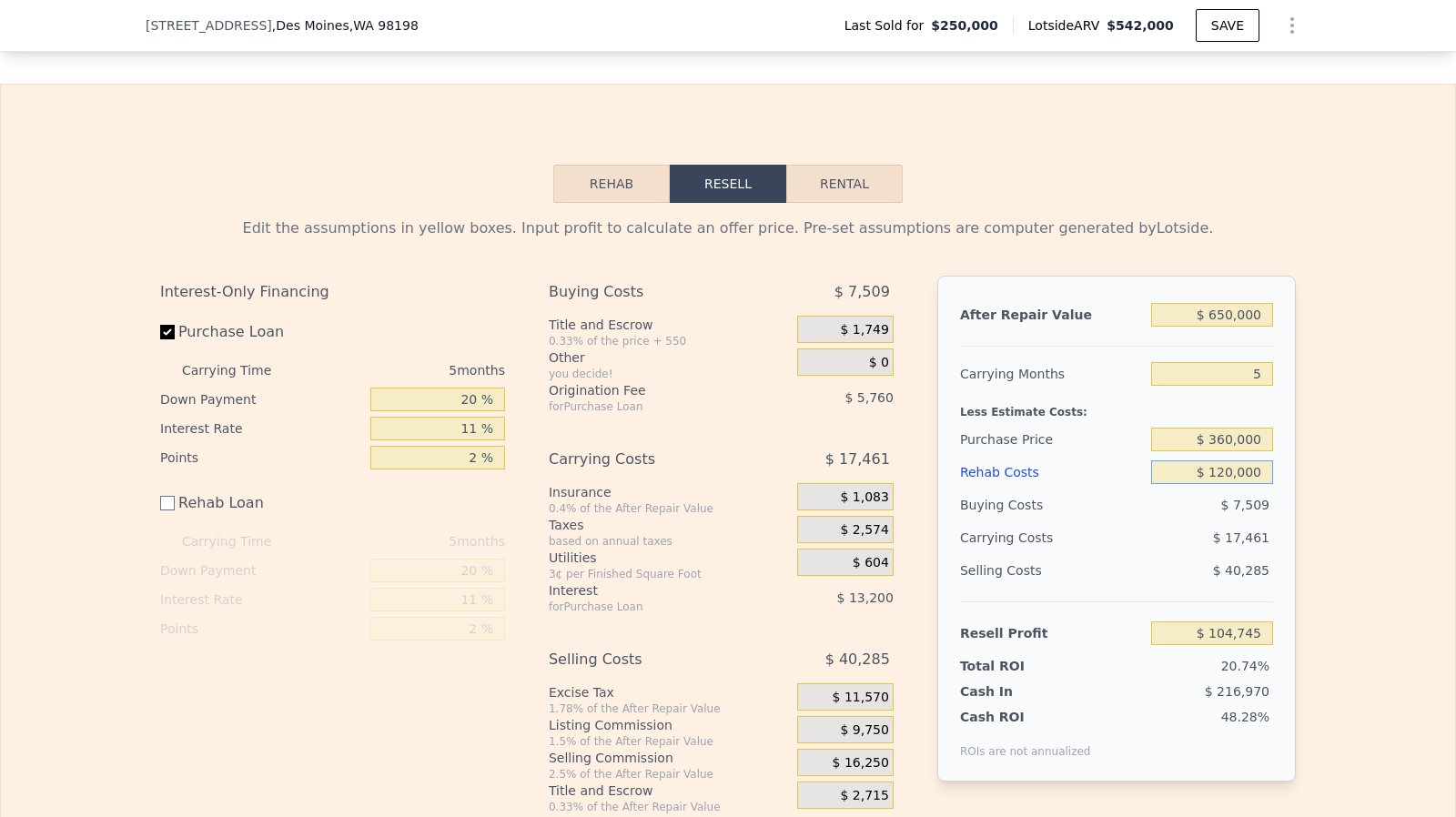
click at [1229, 484] on input "$ 120,000" at bounding box center [1213, 473] width 122 height 23
checkbox input "true"
type input "$ 542,000"
type input "$ 0"
type input "$ 234,268"
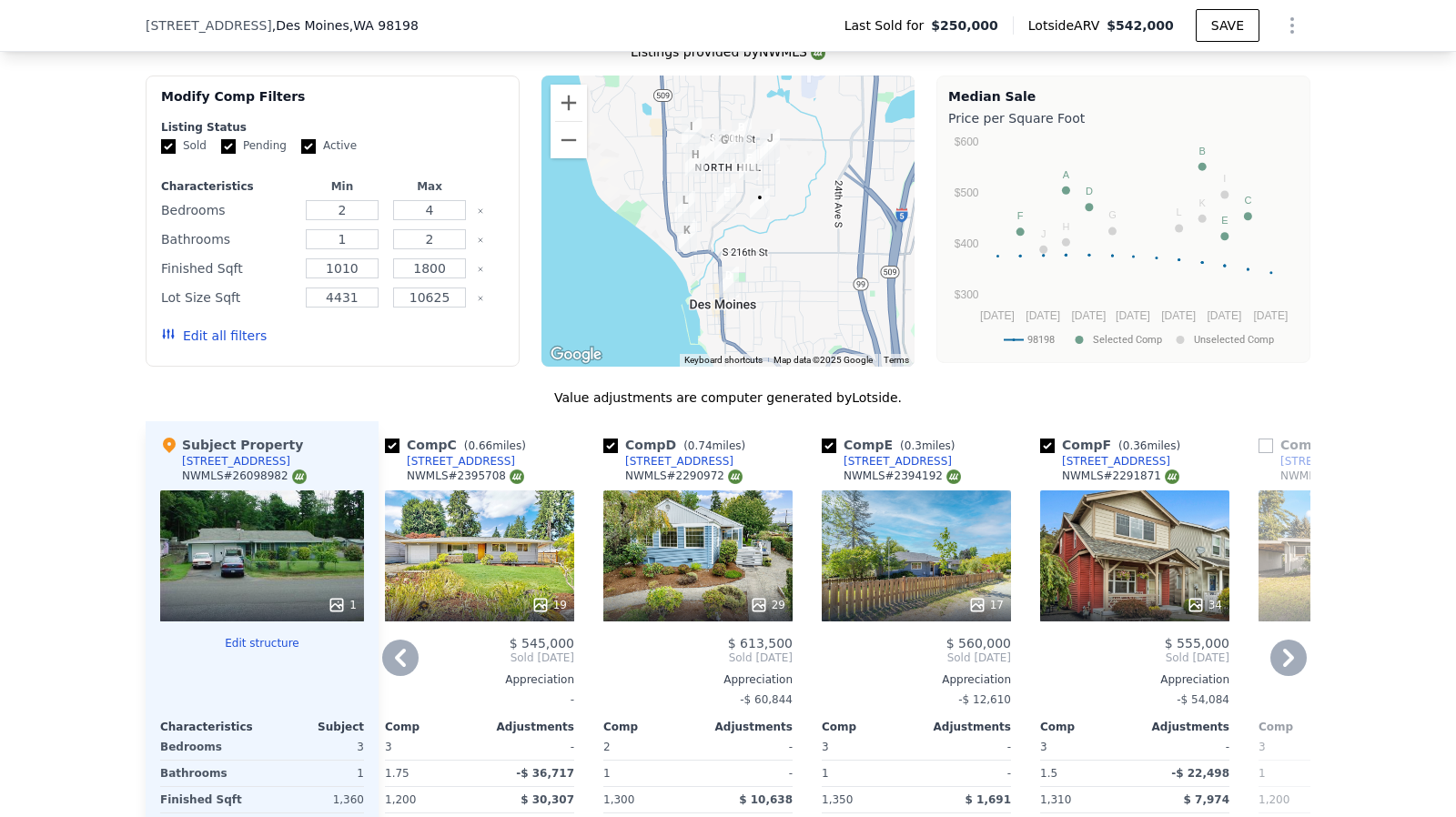
scroll to position [1702, 0]
drag, startPoint x: 877, startPoint y: 506, endPoint x: 11, endPoint y: 633, distance: 875.3
click at [11, 633] on div "We found 12 sales that match your search Listings provided by NWMLS Filters Map…" at bounding box center [728, 517] width 1456 height 1044
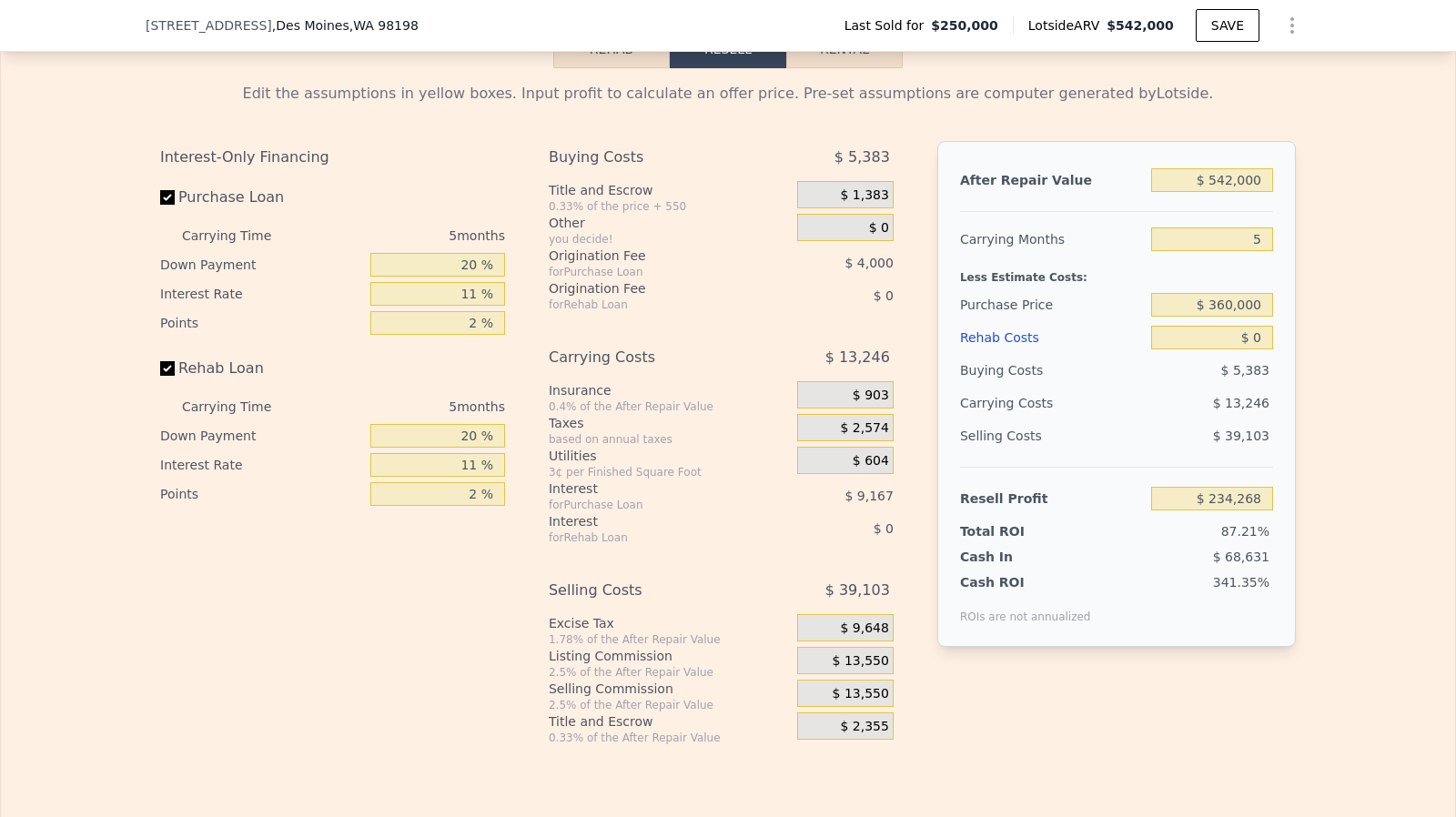
scroll to position [2873, 0]
click at [1267, 203] on div "After Repair Value $ 542,000 Carrying Months 5 Less Estimate Costs: Purchase Pr…" at bounding box center [1116, 394] width 359 height 507
click at [1261, 192] on input "$ 542,000" at bounding box center [1213, 180] width 122 height 23
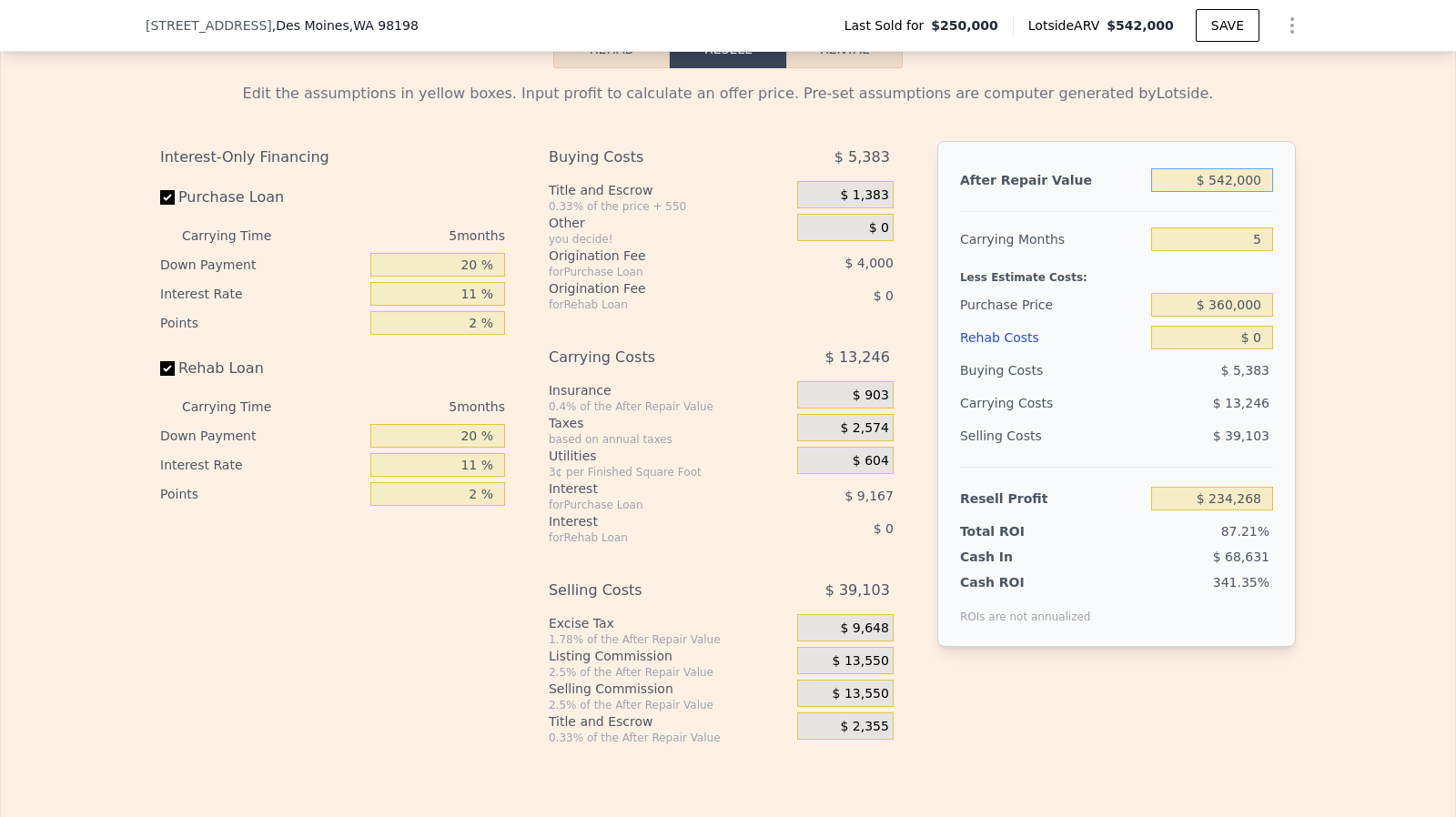
click at [1261, 192] on input "$ 542,000" at bounding box center [1213, 180] width 122 height 23
type input "$ 650,000"
type input "$ 334,406"
type input "$ 650,000"
click at [163, 376] on input "Rehab Loan" at bounding box center [167, 368] width 15 height 15
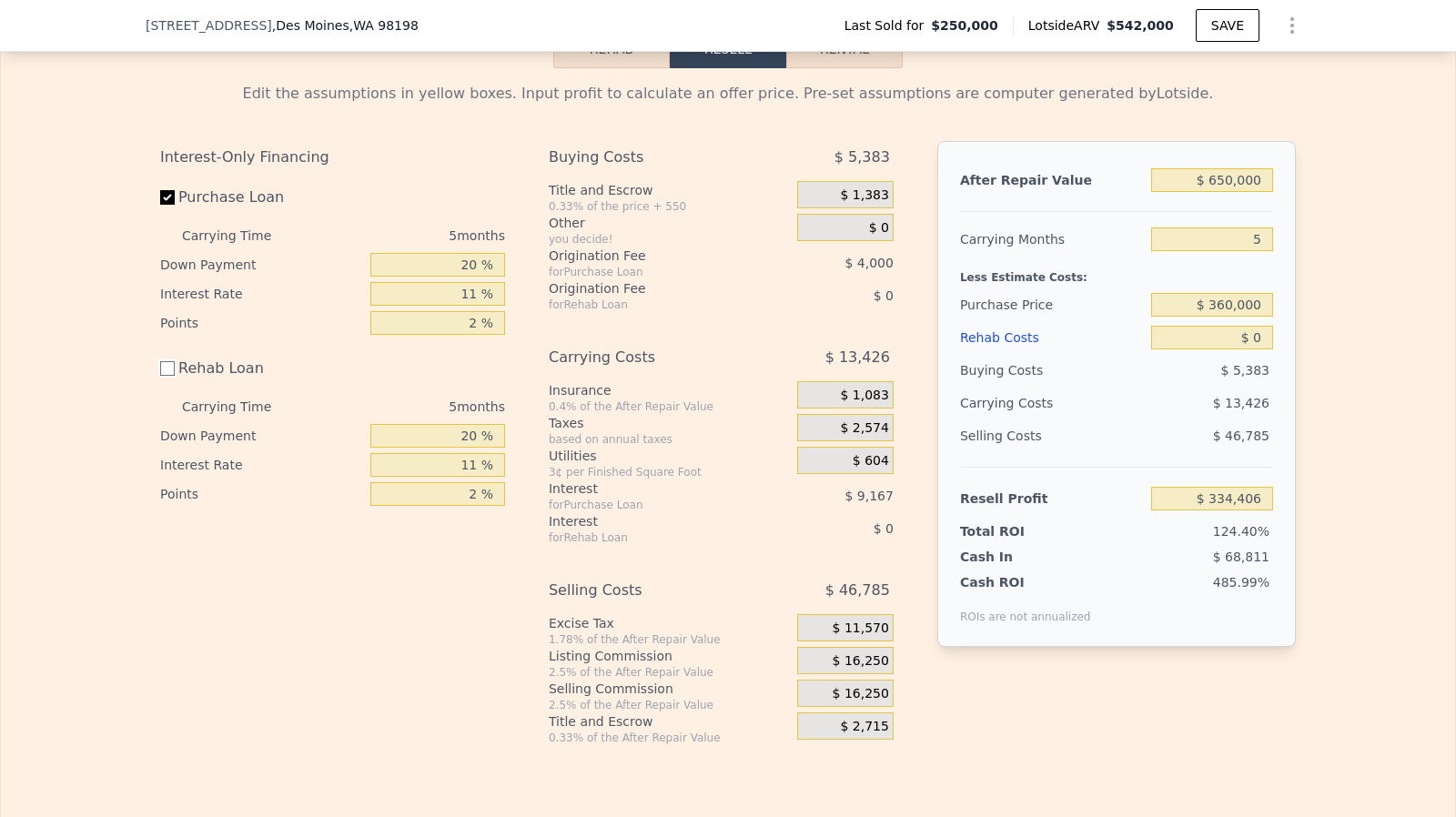
checkbox input "false"
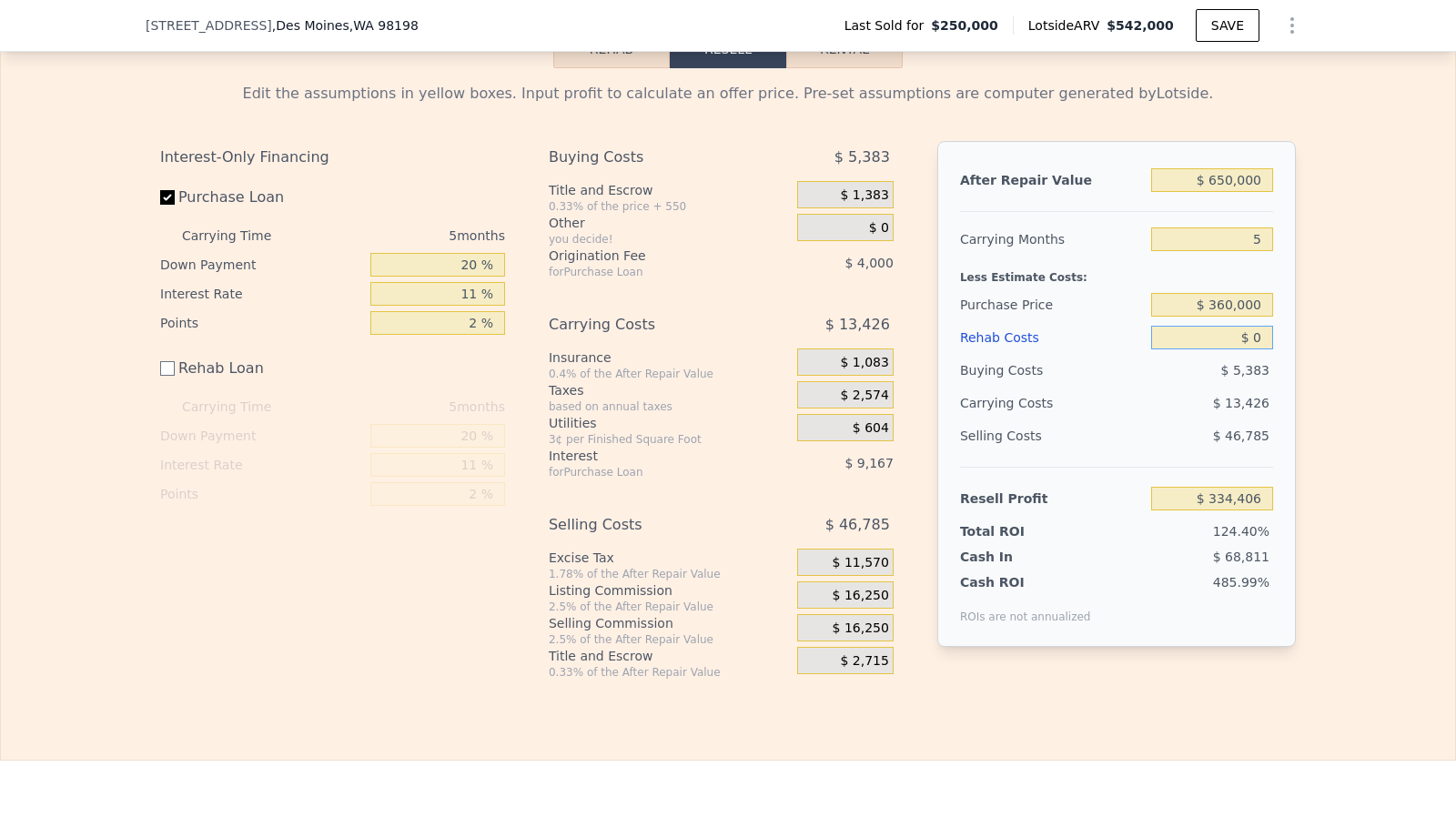
click at [1253, 349] on input "$ 0" at bounding box center [1213, 338] width 122 height 23
type input "$ 120,000"
type input "$ 214,406"
type input "$ 1,200,000"
type input "-$ 865,594"
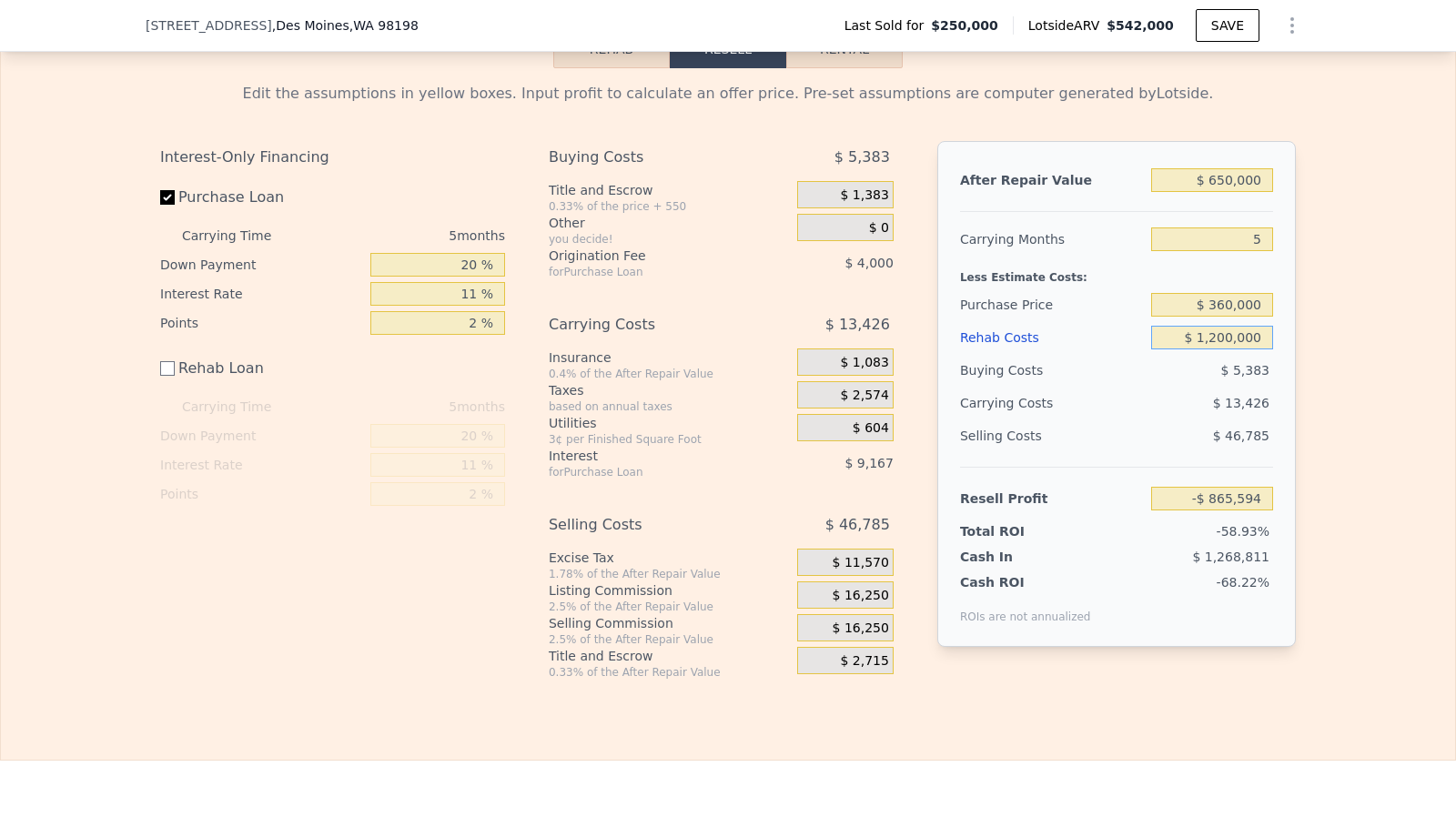
type input "$ 120,000"
type input "$ 214,406"
click at [1254, 343] on input "$ 120,000" at bounding box center [1213, 338] width 122 height 23
type input "$ 120,000"
click at [1249, 339] on div "$ 120,000" at bounding box center [1213, 338] width 122 height 33
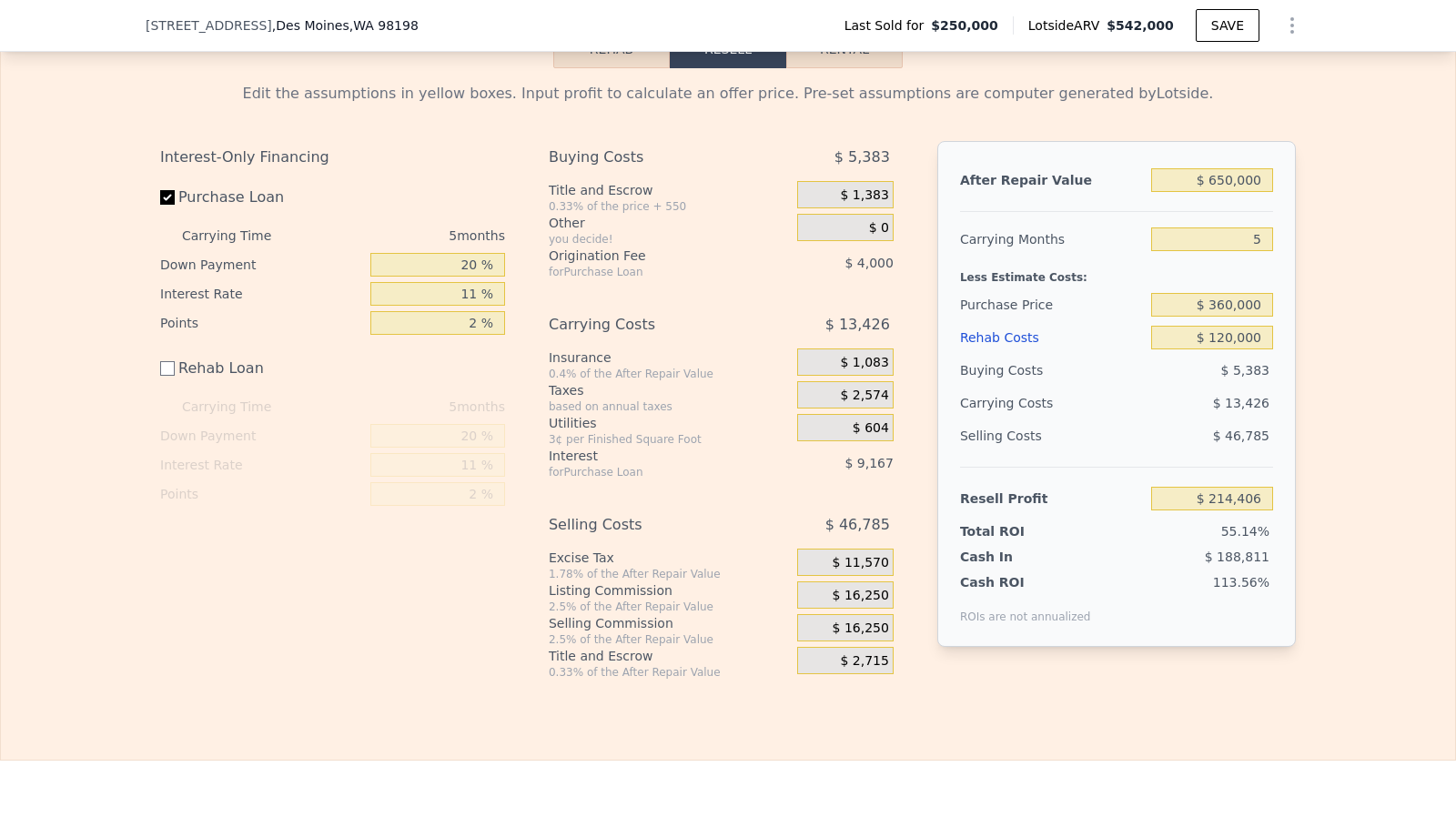
click at [1244, 310] on div "$ 360,000" at bounding box center [1213, 305] width 122 height 33
click at [1242, 316] on input "$ 360,000" at bounding box center [1213, 305] width 122 height 23
type input "$ 375,000"
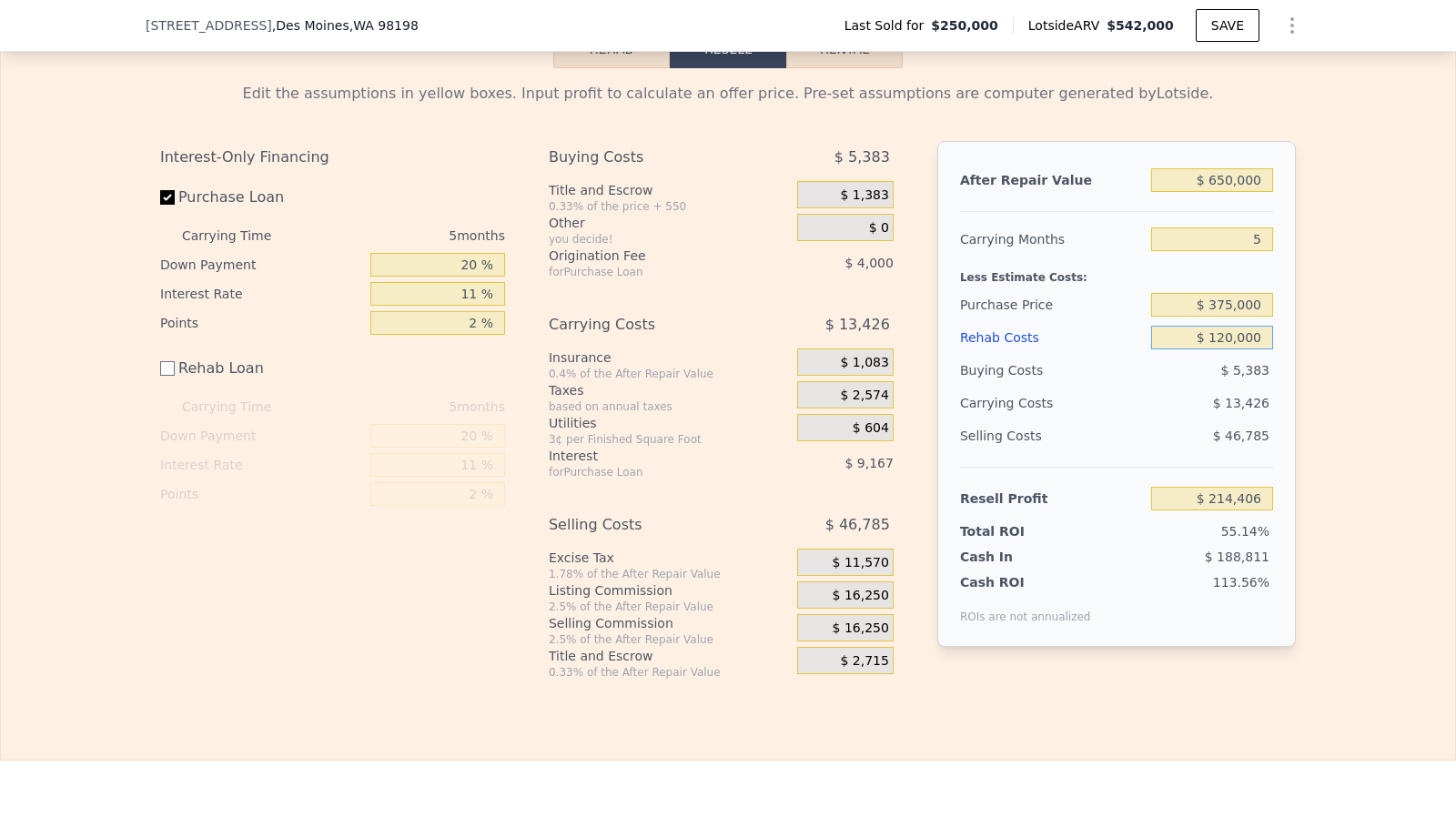
click at [1238, 349] on input "$ 120,000" at bounding box center [1213, 338] width 122 height 23
type input "$ 82,405"
click at [865, 605] on span "$ 16,250" at bounding box center [860, 596] width 56 height 16
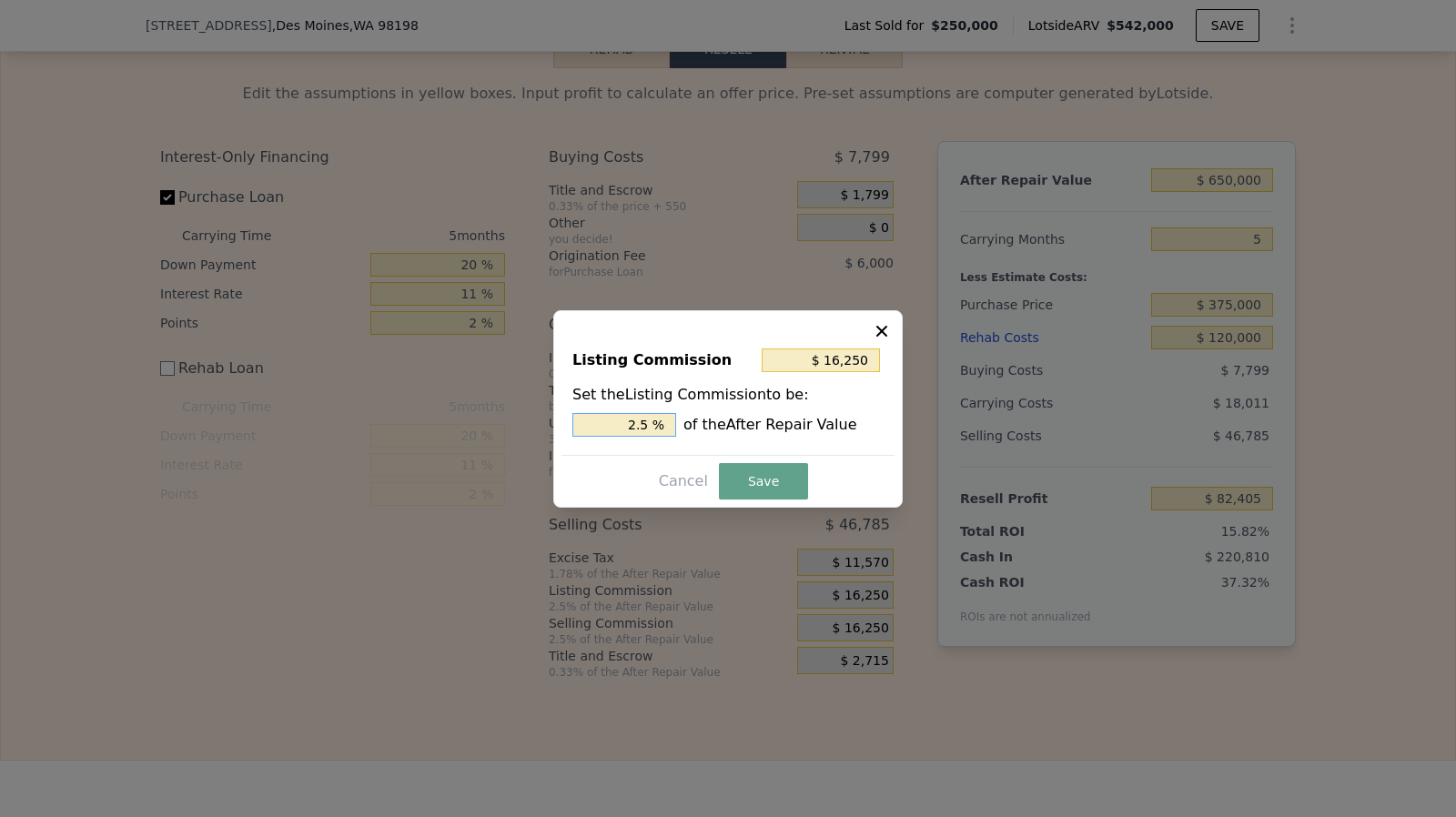
click at [657, 421] on input "2.5 %" at bounding box center [624, 425] width 104 height 23
type input "$ 13,000"
type input "2 %"
type input "$ 6,500"
type input "1. %"
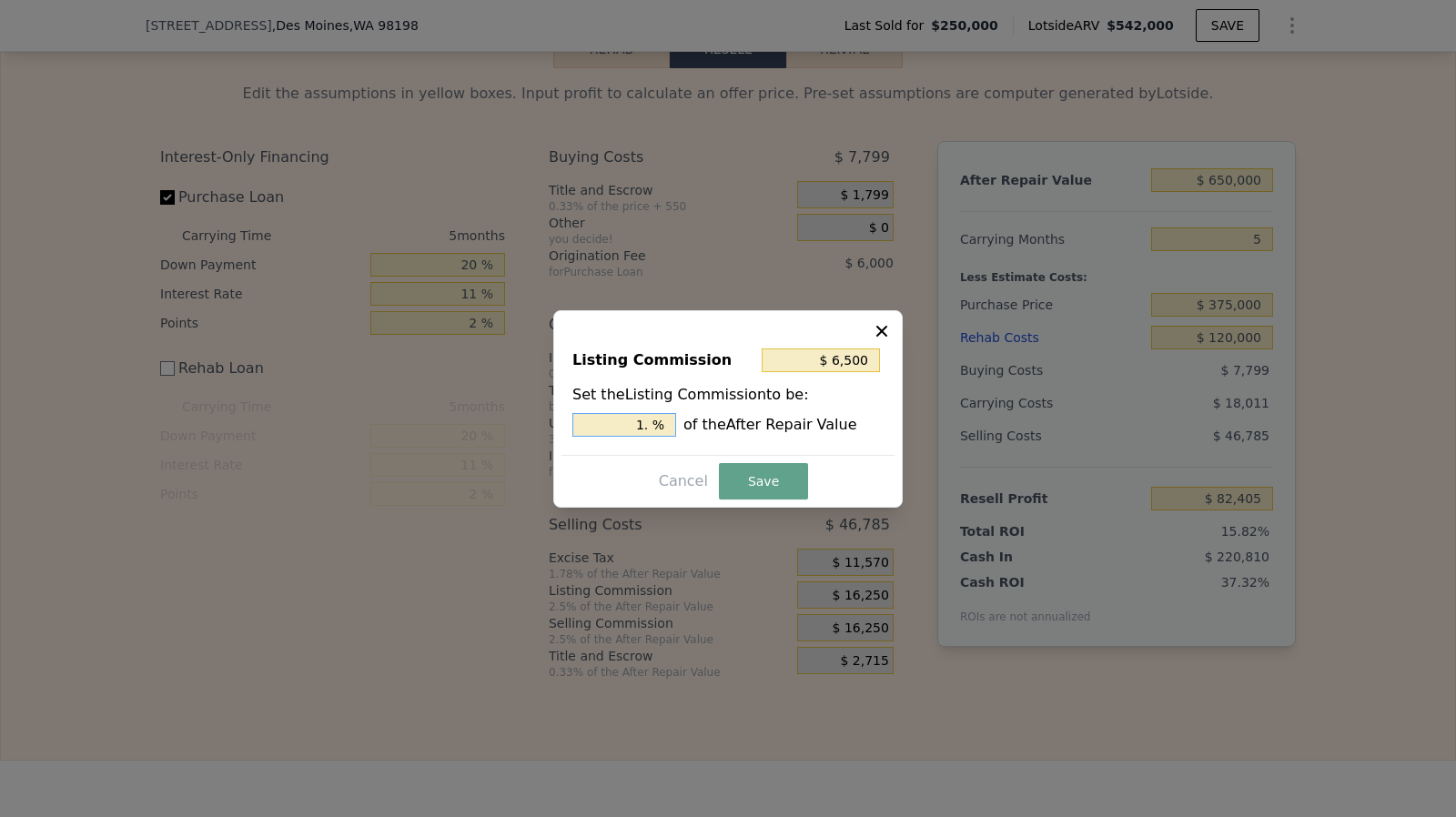
type input "$ 9,750"
type input "1.5 %"
click at [772, 471] on button "Save" at bounding box center [763, 482] width 89 height 37
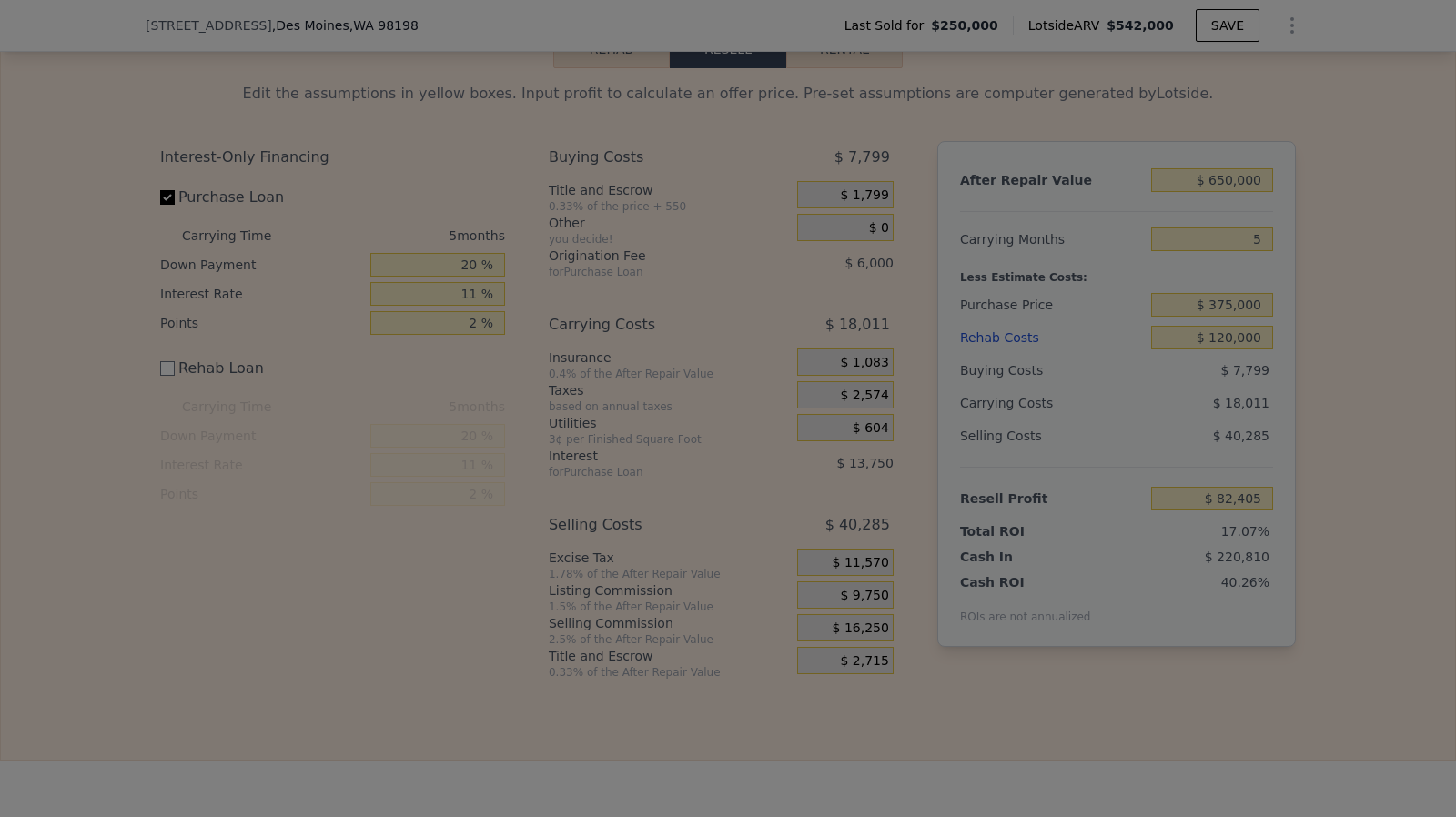
type input "$ 88,905"
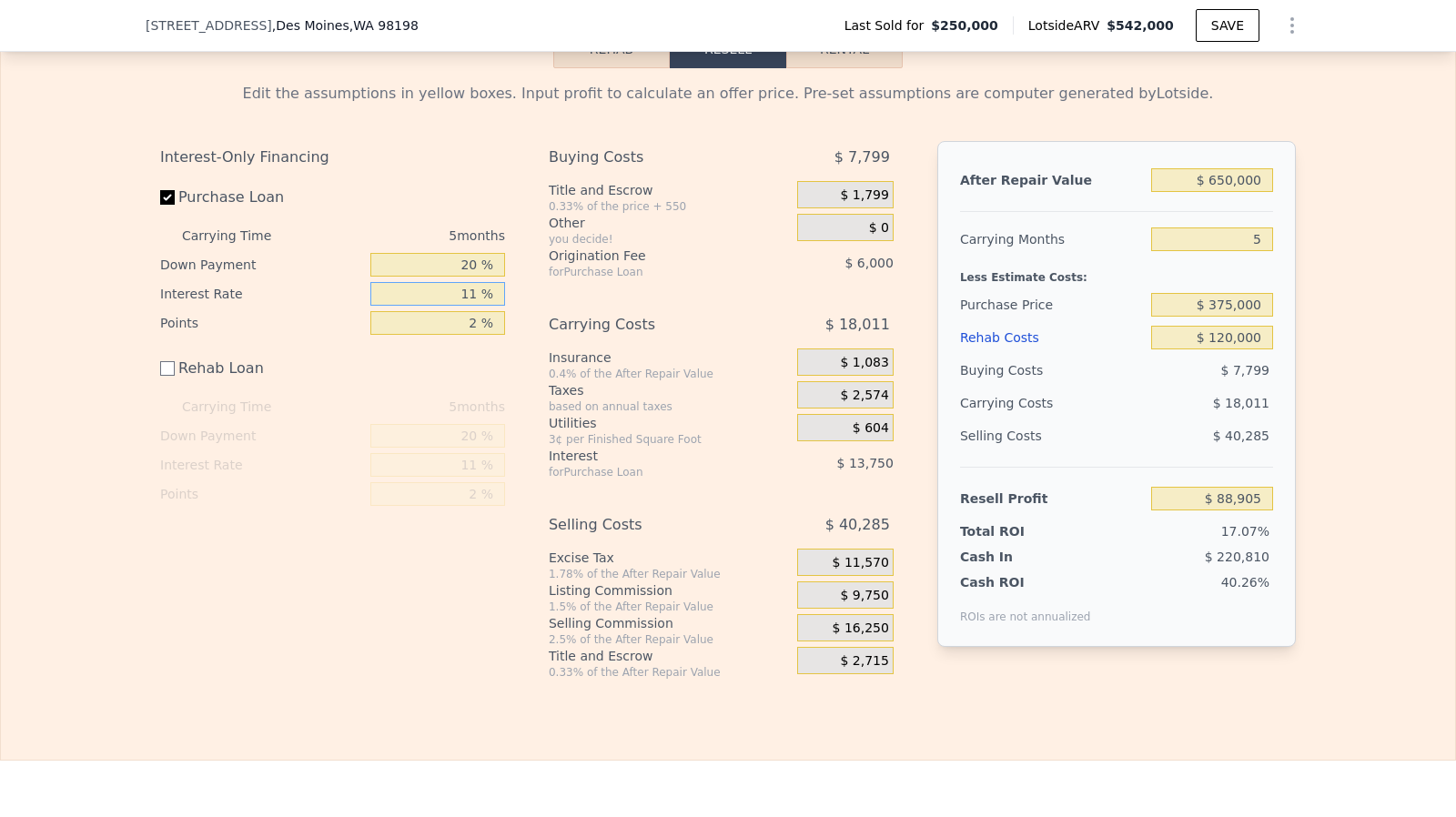
click at [471, 306] on input "11 %" at bounding box center [437, 294] width 135 height 23
type input "1 %"
type input "$ 101,405"
type input "10 %"
type input "$ 90,155"
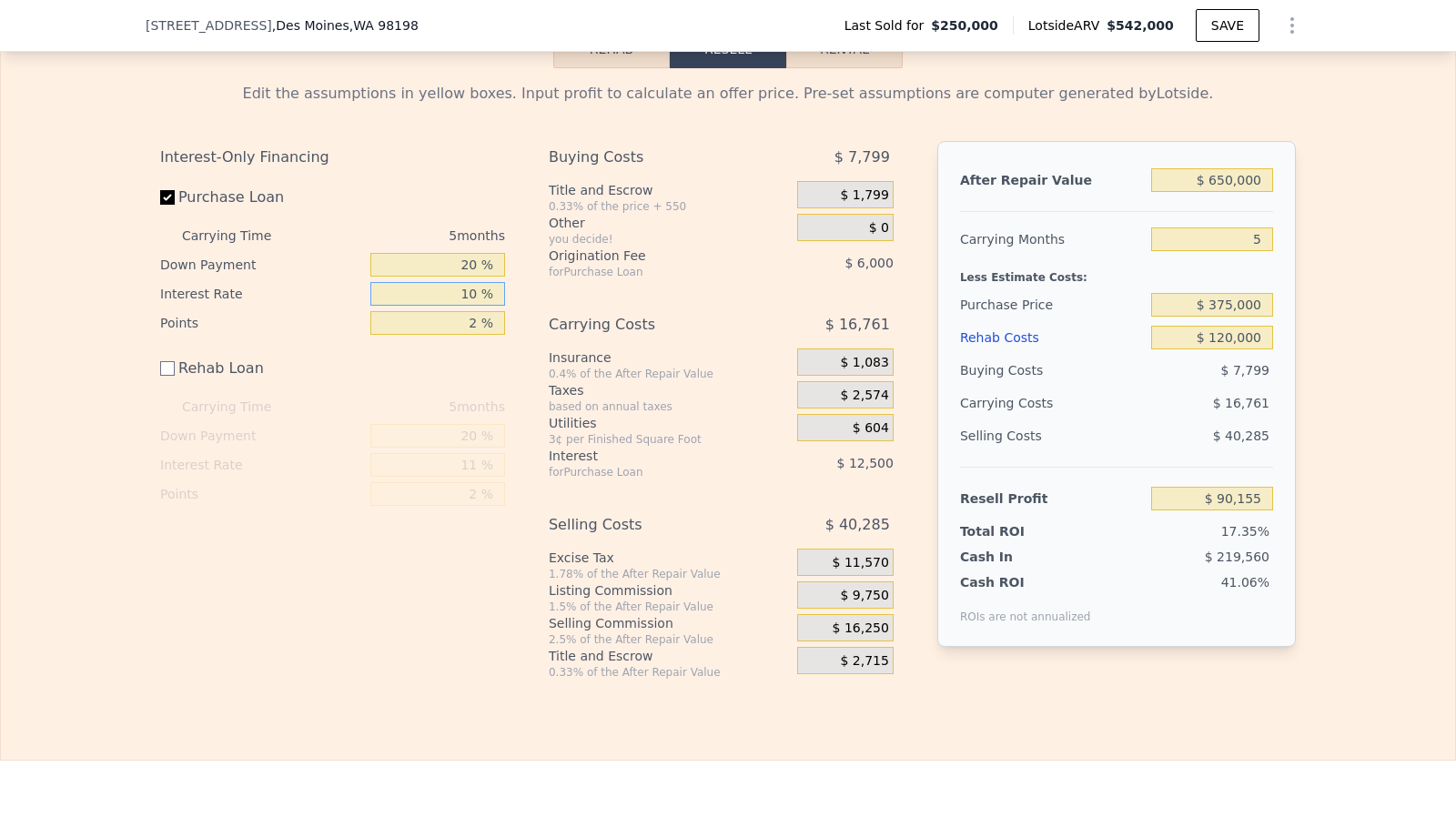
type input "10 %"
click at [472, 277] on input "20 %" at bounding box center [437, 265] width 135 height 23
type input "10 %"
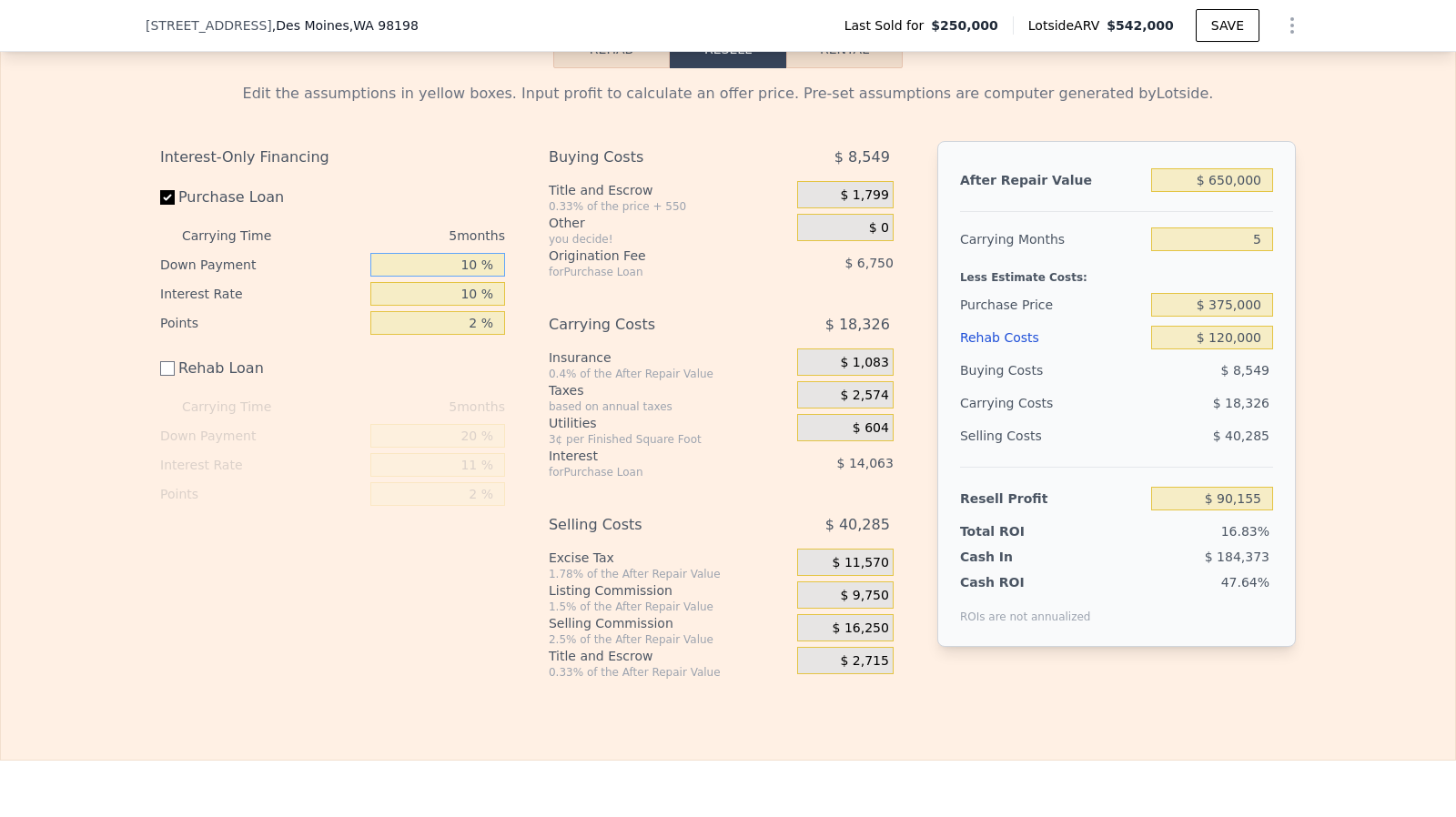
type input "$ 87,840"
type input "10 %"
click at [481, 306] on input "10 %" at bounding box center [437, 294] width 135 height 23
click at [1248, 349] on input "$ 120,000" at bounding box center [1213, 338] width 122 height 23
click at [1244, 316] on input "$ 375,000" at bounding box center [1213, 305] width 122 height 23
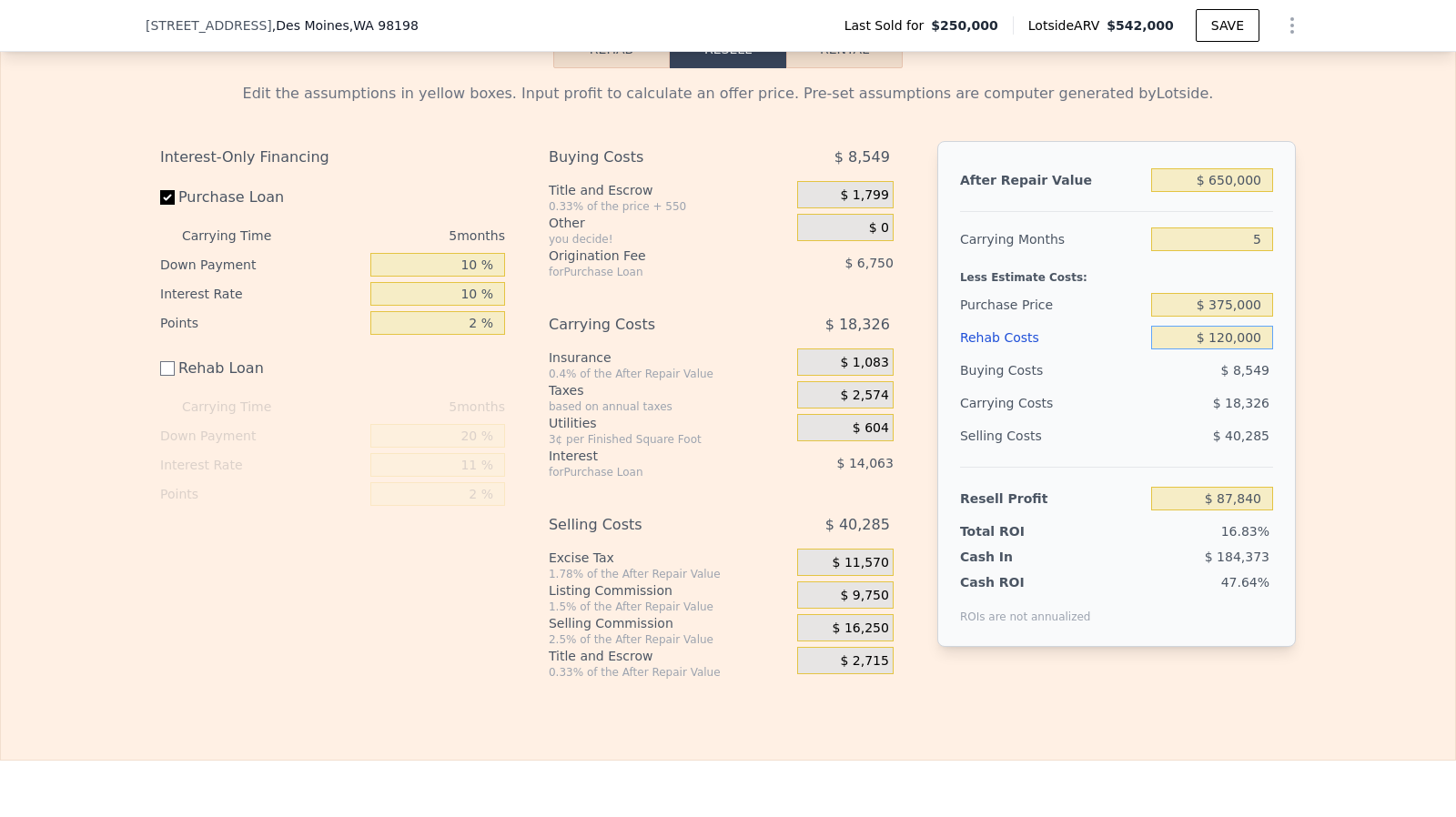
click at [1244, 349] on input "$ 120,000" at bounding box center [1213, 338] width 122 height 23
click at [1221, 192] on input "$ 650,000" at bounding box center [1213, 180] width 122 height 23
type input "$ 60,000"
type input "-$ 465,110"
type input "$ 630,000"
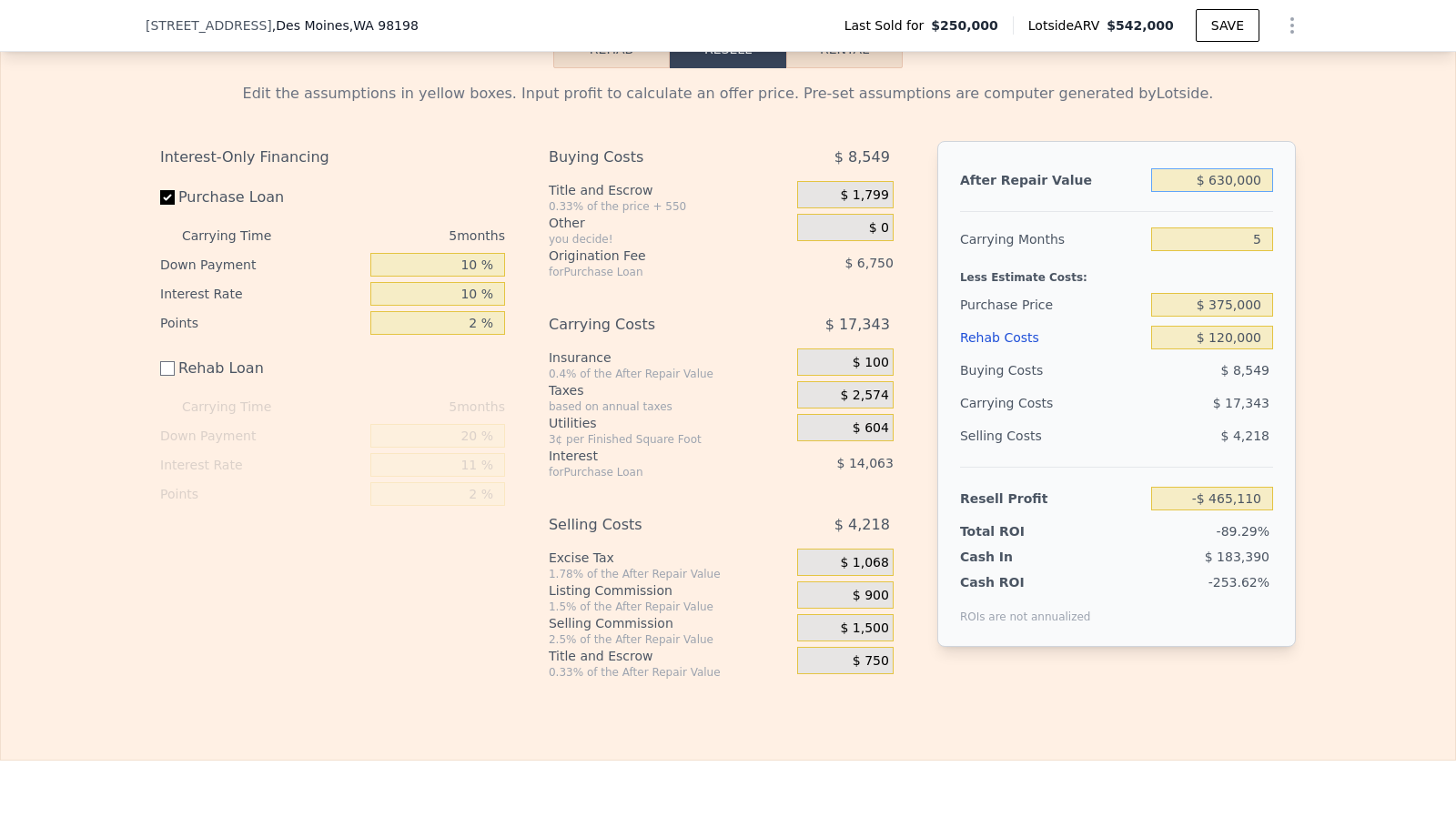
type input "$ 69,096"
type input "$ 630,000"
click at [1227, 316] on input "$ 375,000" at bounding box center [1213, 305] width 122 height 23
click at [1229, 316] on input "$ 365,000" at bounding box center [1213, 305] width 122 height 23
type input "$ 360,000"
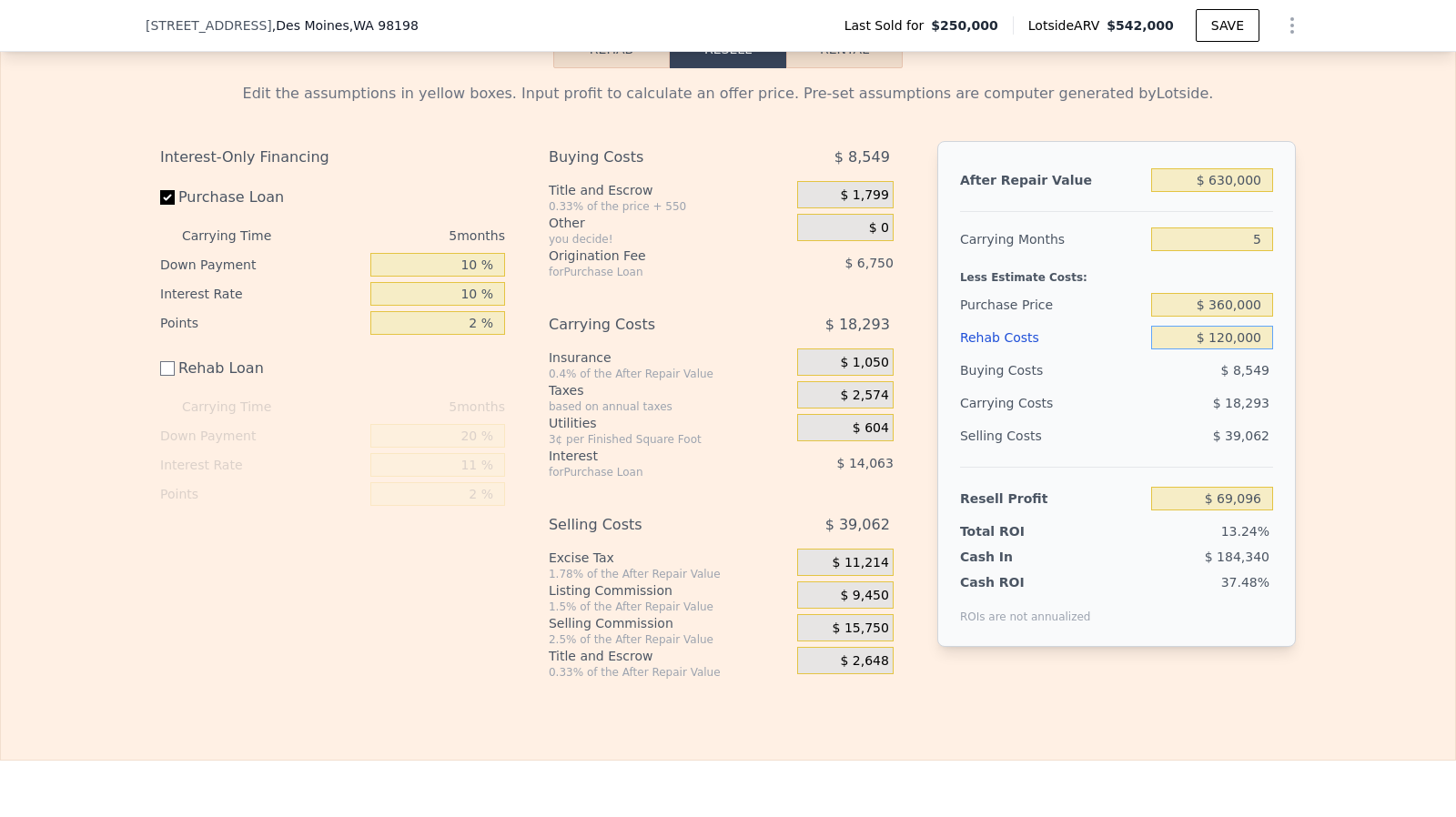
click at [1242, 349] on input "$ 120,000" at bounding box center [1213, 338] width 122 height 23
type input "$ 84,981"
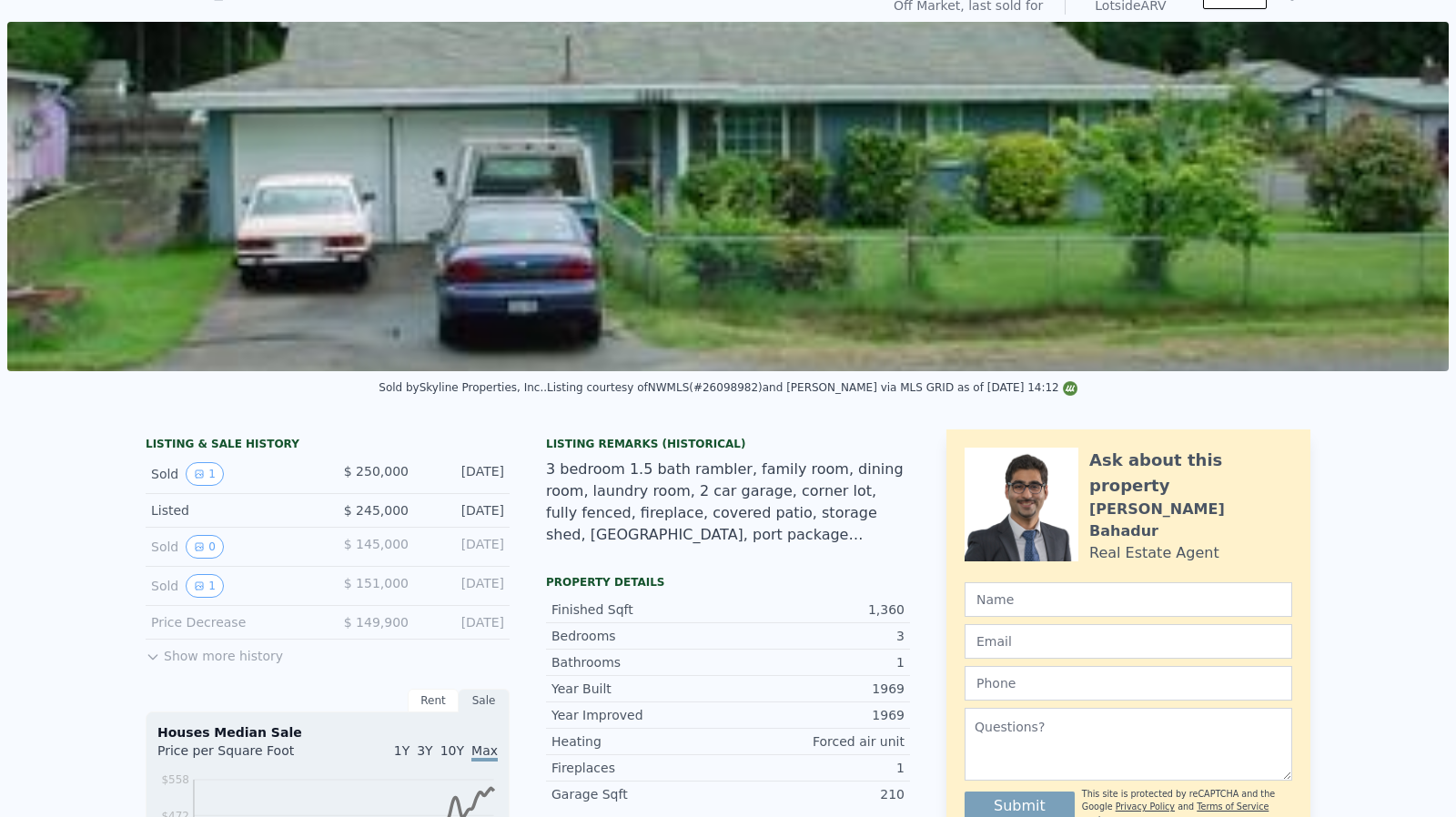
scroll to position [0, 0]
